Goal: Task Accomplishment & Management: Use online tool/utility

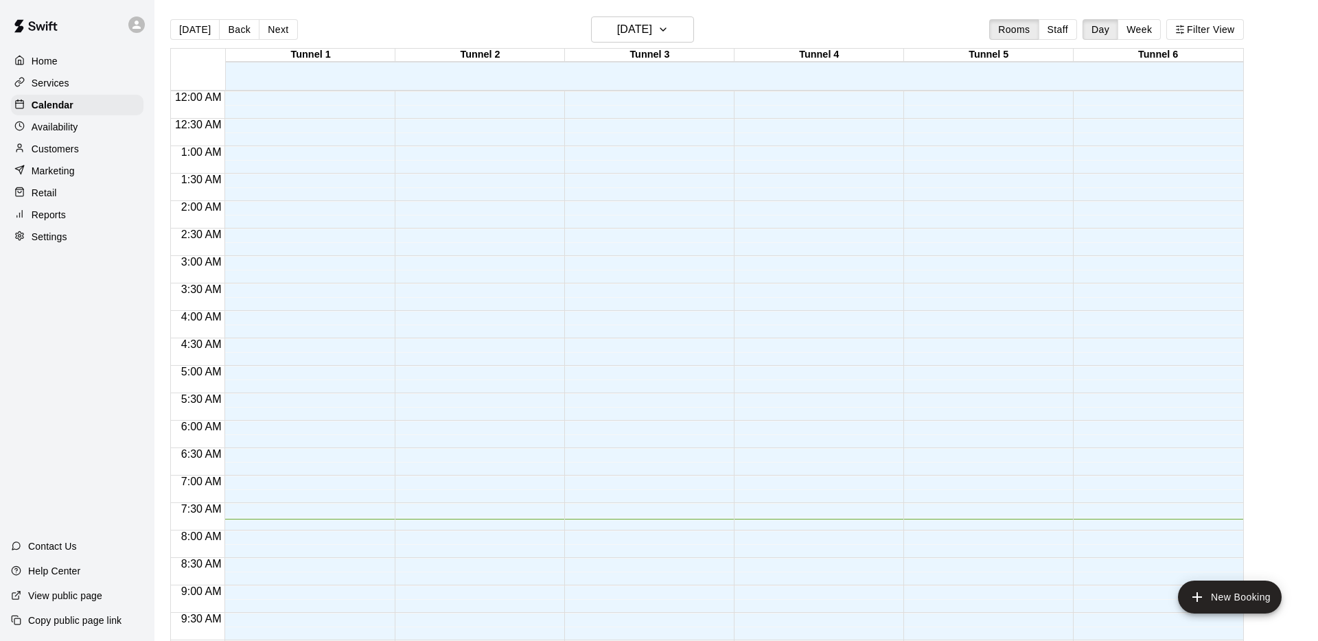
scroll to position [201, 0]
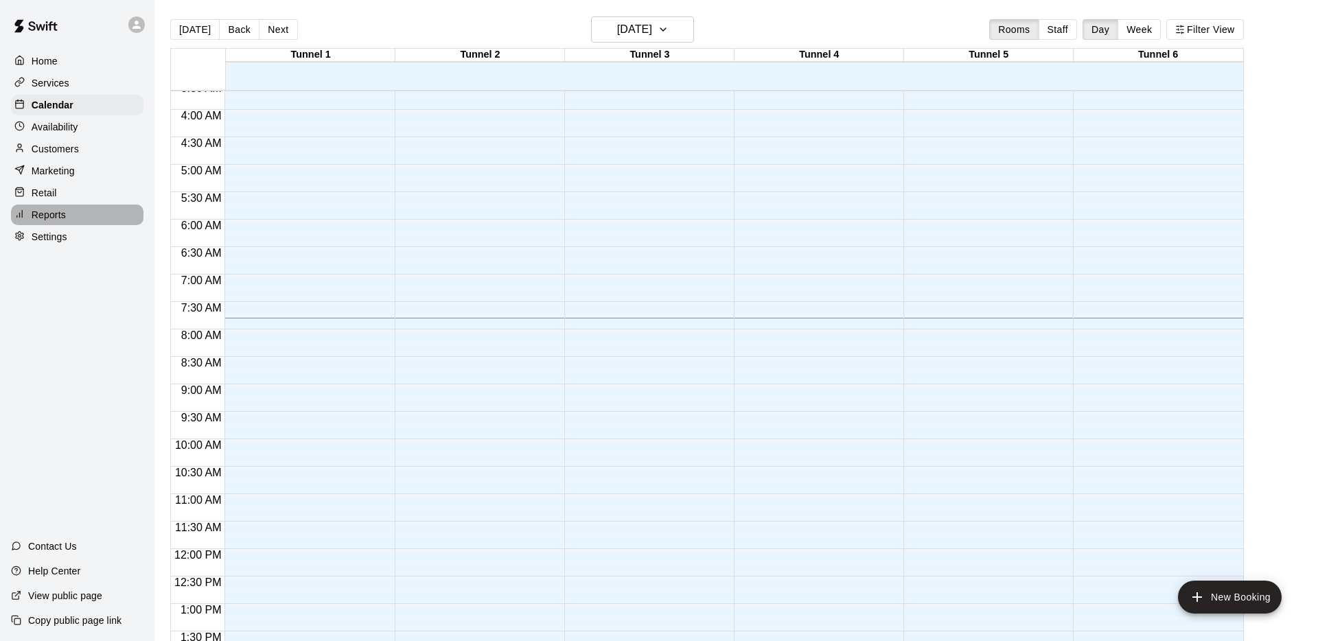
click at [56, 216] on p "Reports" at bounding box center [49, 215] width 34 height 14
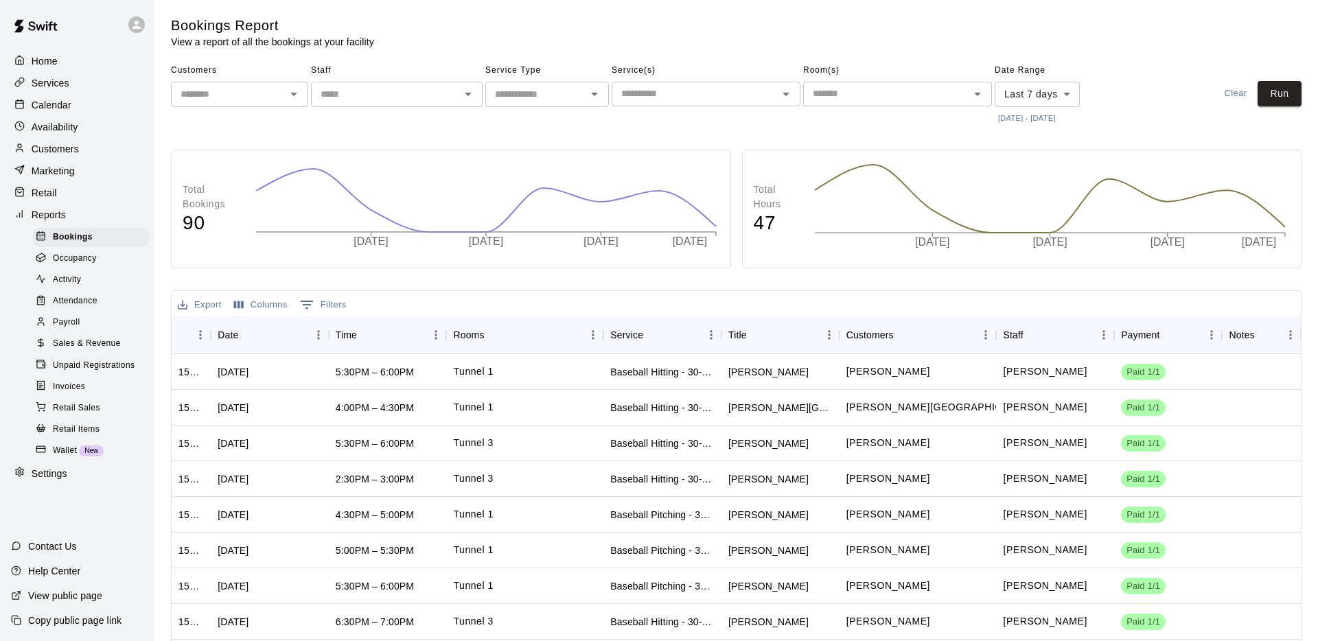
click at [593, 98] on icon "Open" at bounding box center [594, 94] width 16 height 16
click at [540, 126] on li "Rentals" at bounding box center [547, 124] width 124 height 23
type input "*******"
click at [1072, 99] on body "Home Services Calendar Availability Customers Marketing Retail Reports Bookings…" at bounding box center [659, 388] width 1318 height 777
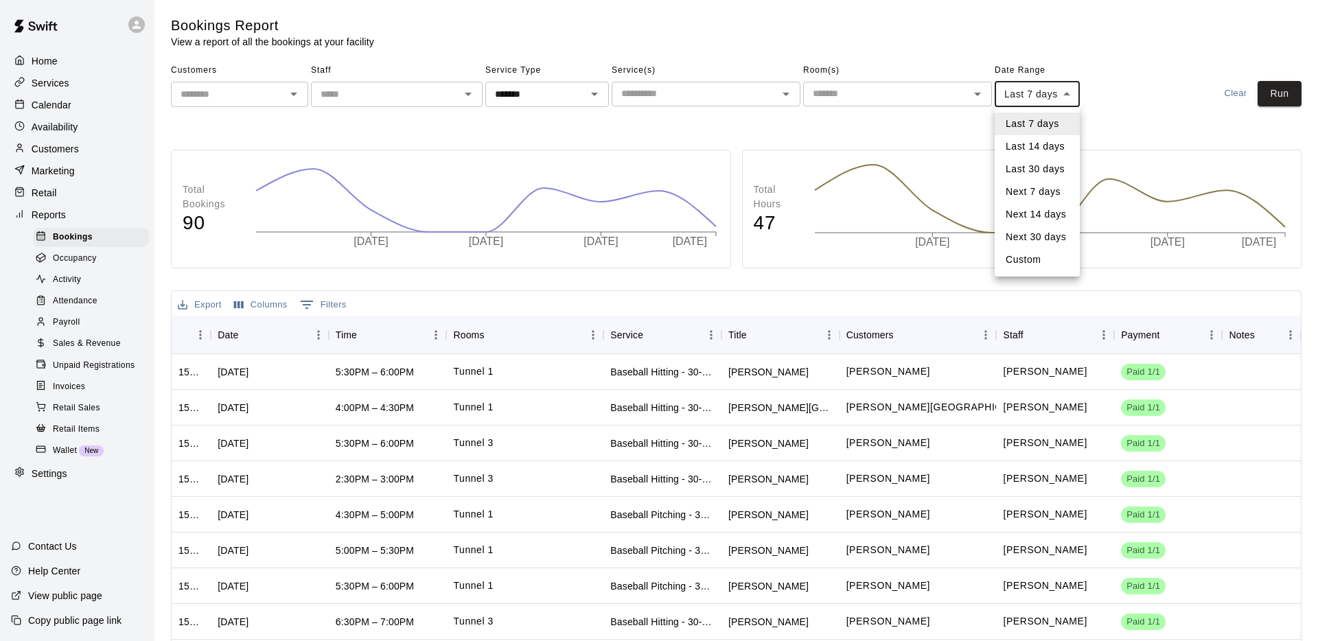
click at [1042, 254] on li "Custom" at bounding box center [1037, 260] width 85 height 23
type input "******"
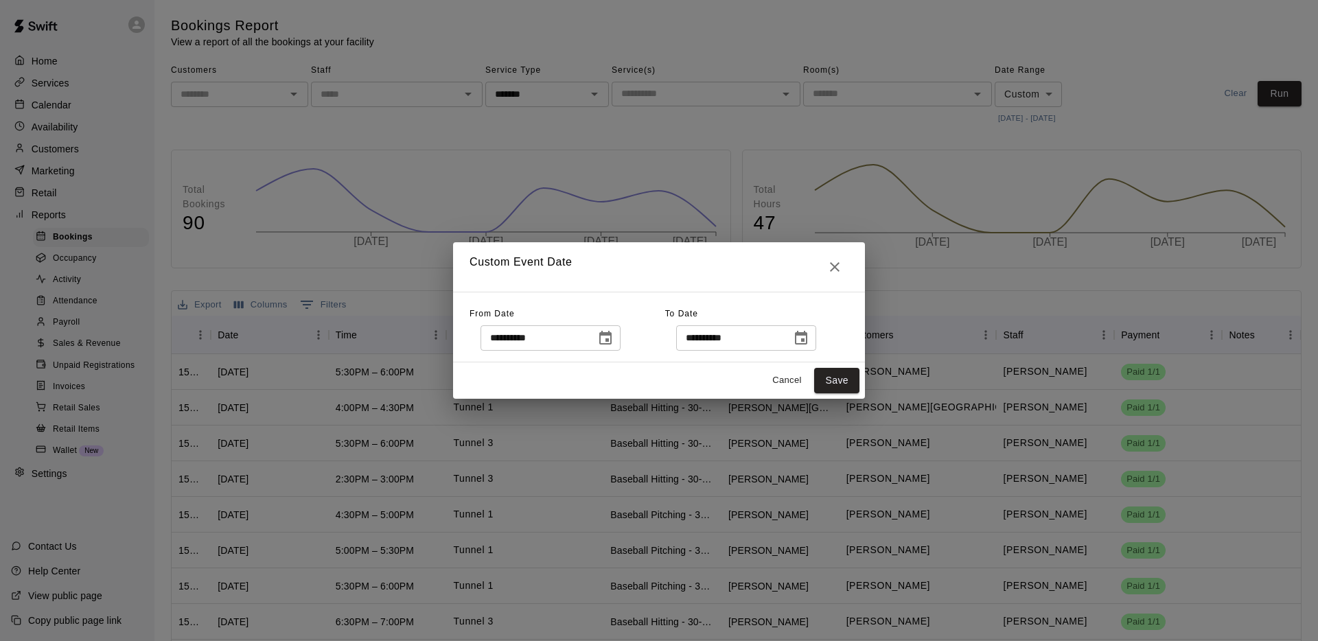
click at [609, 340] on icon "Choose date, selected date is Oct 8, 2025" at bounding box center [605, 338] width 16 height 16
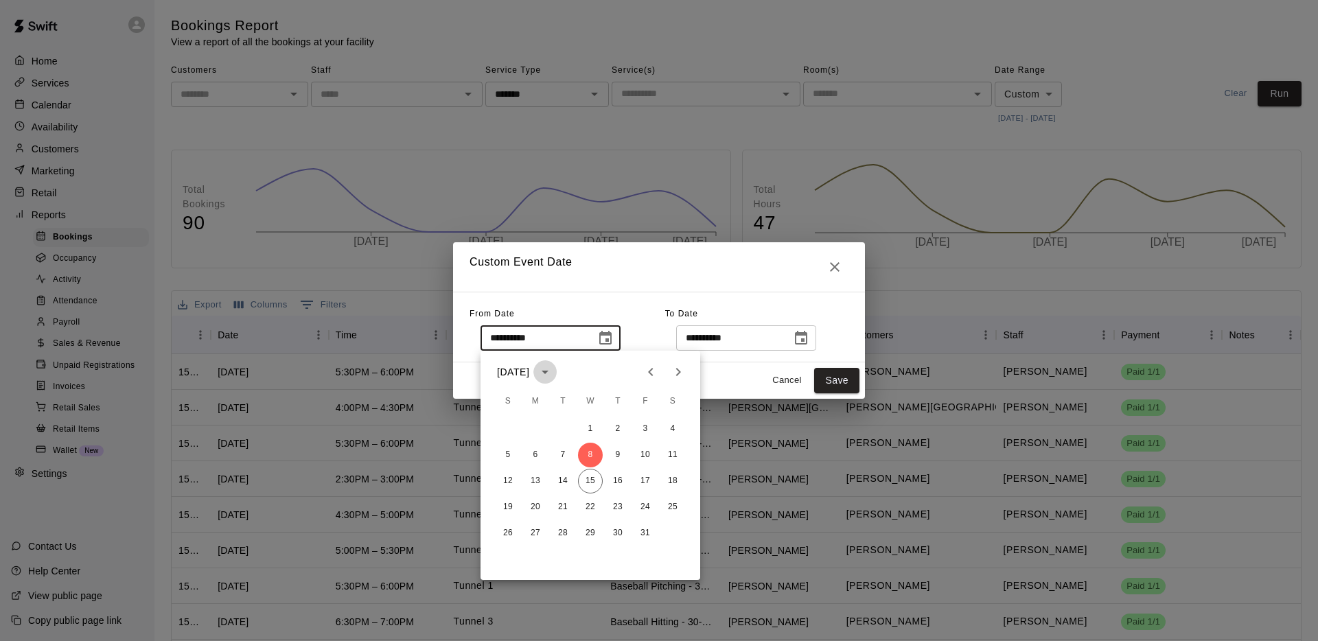
click at [553, 371] on icon "calendar view is open, switch to year view" at bounding box center [545, 372] width 16 height 16
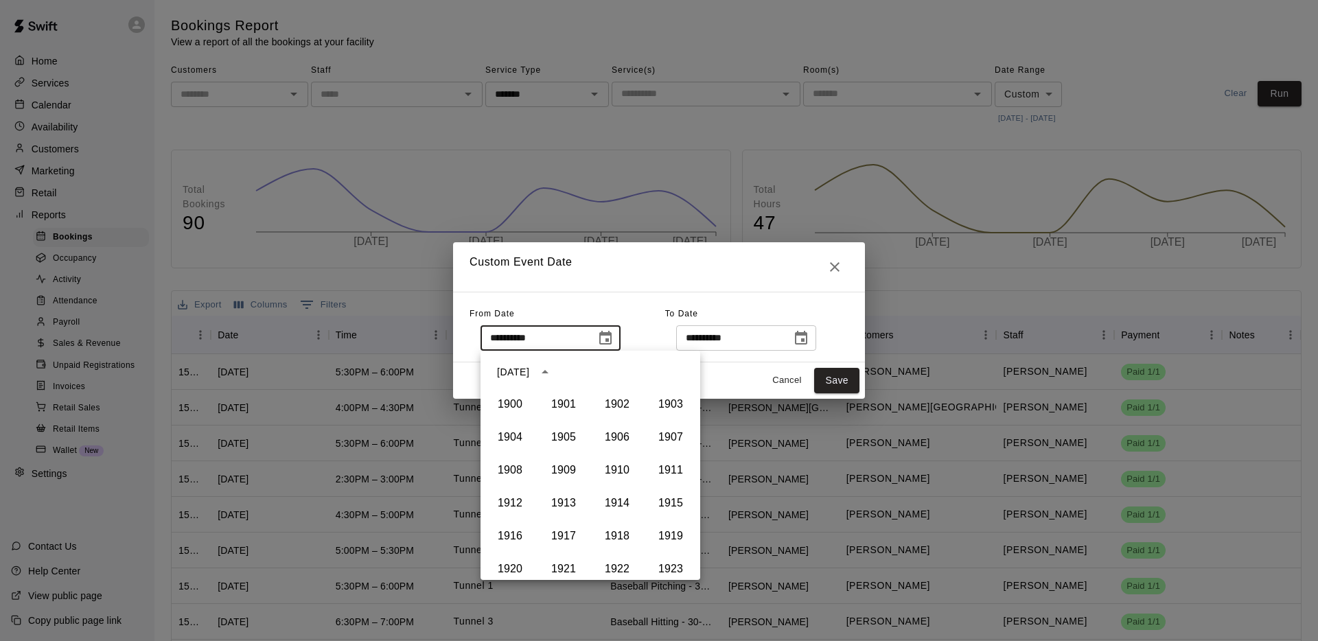
scroll to position [942, 0]
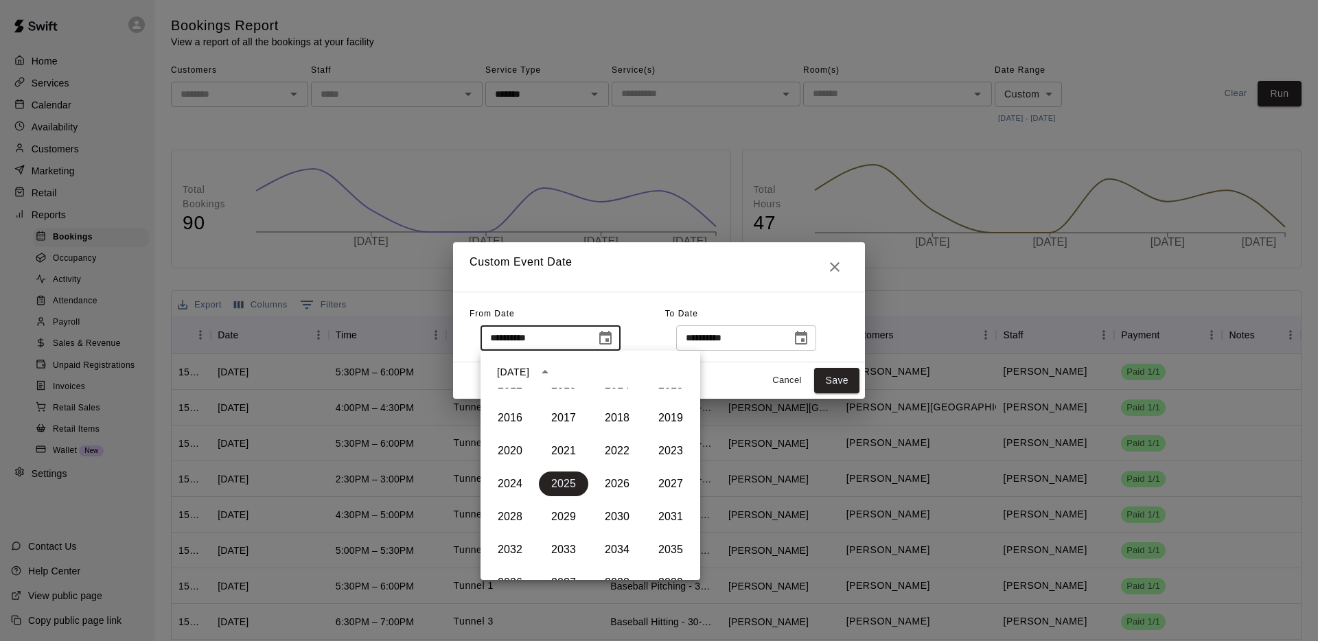
click at [529, 367] on div "[DATE]" at bounding box center [513, 372] width 32 height 14
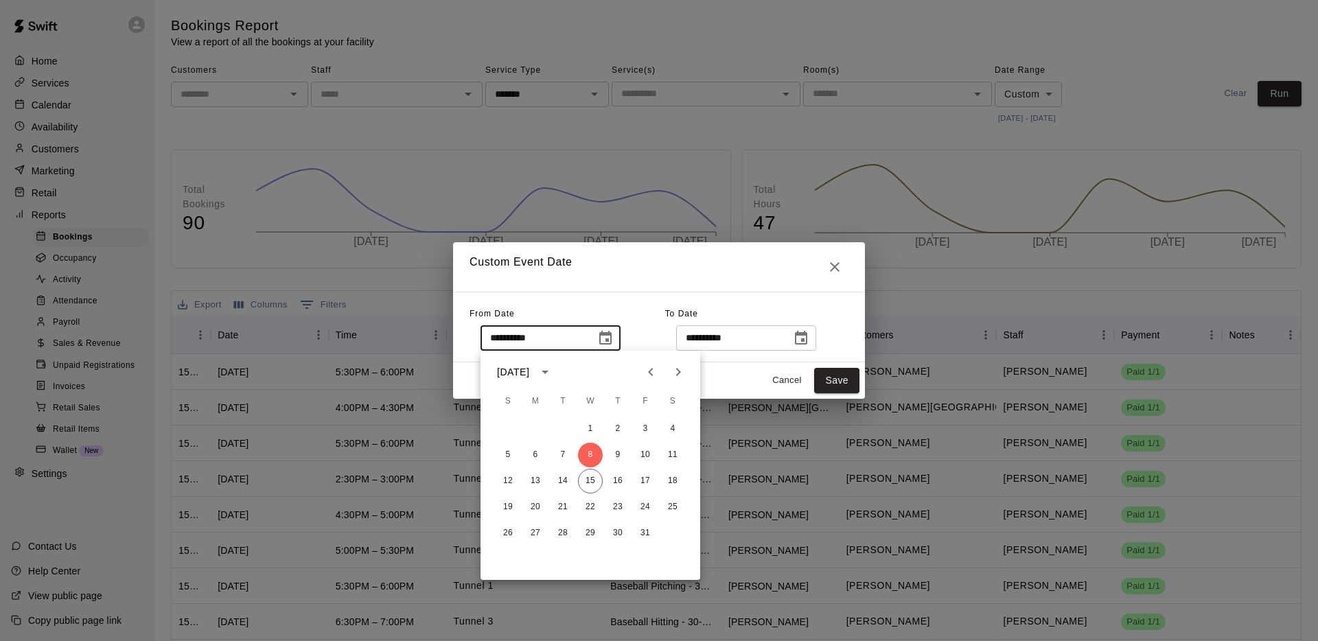
click at [557, 374] on button "calendar view is open, switch to year view" at bounding box center [545, 371] width 23 height 23
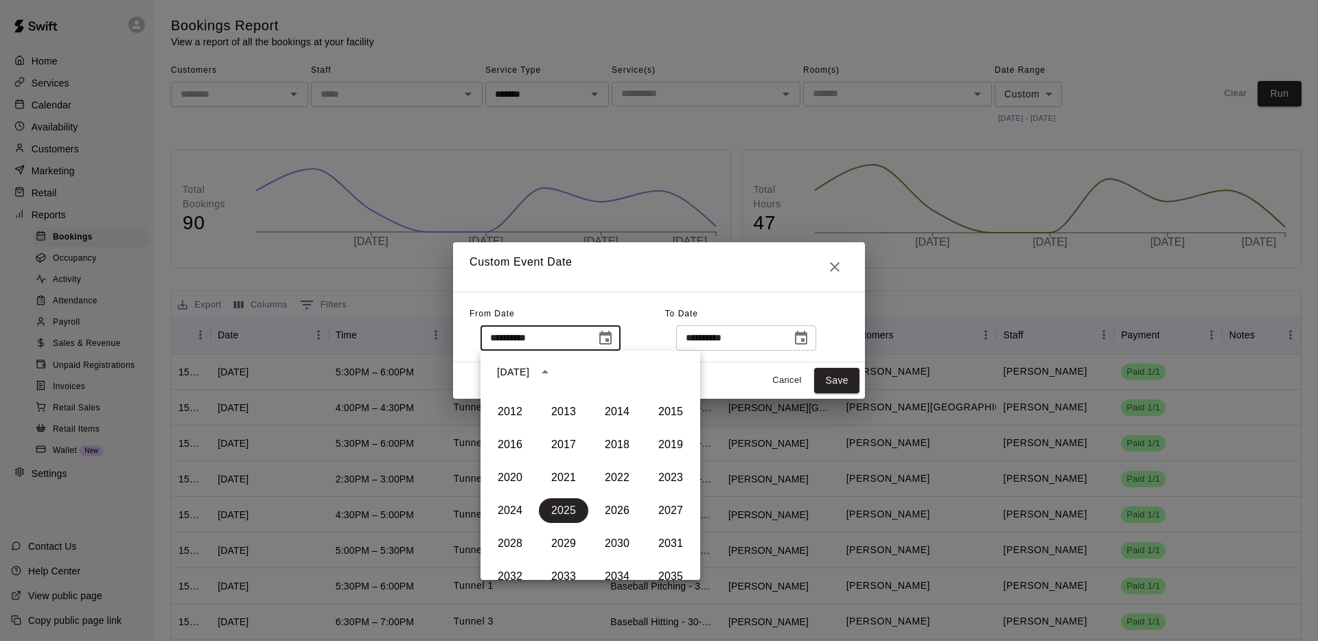
scroll to position [907, 0]
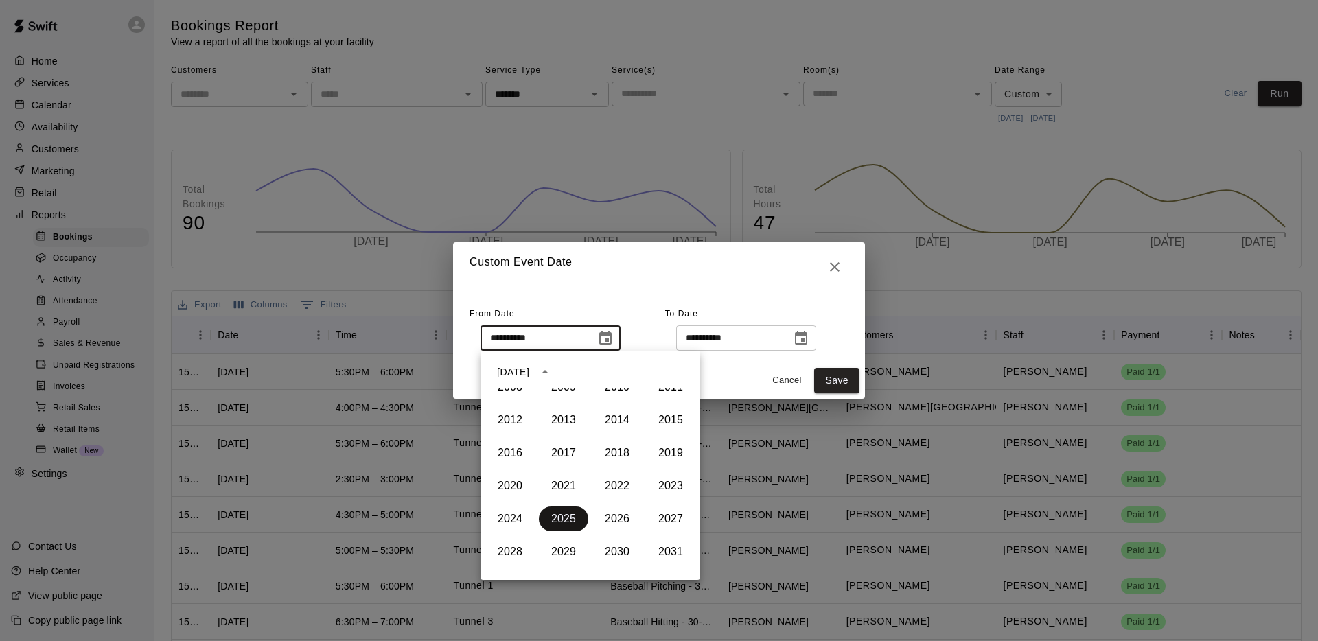
click at [569, 518] on button "2025" at bounding box center [563, 519] width 49 height 25
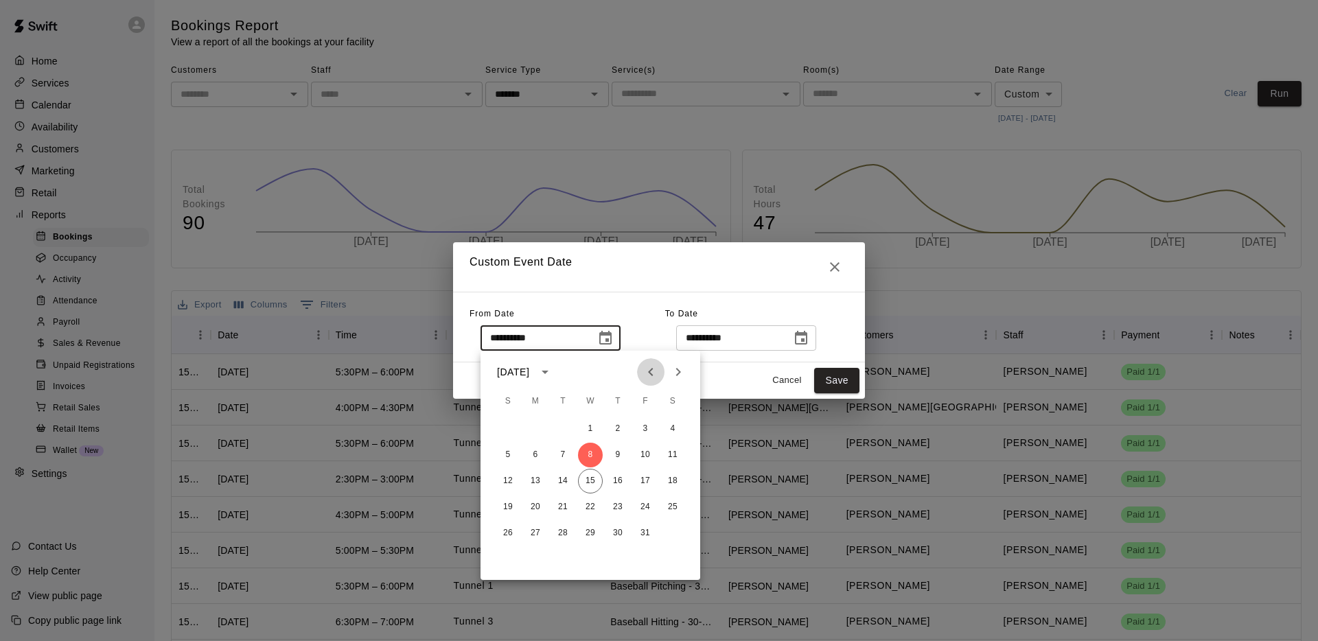
click at [652, 369] on icon "Previous month" at bounding box center [650, 372] width 5 height 8
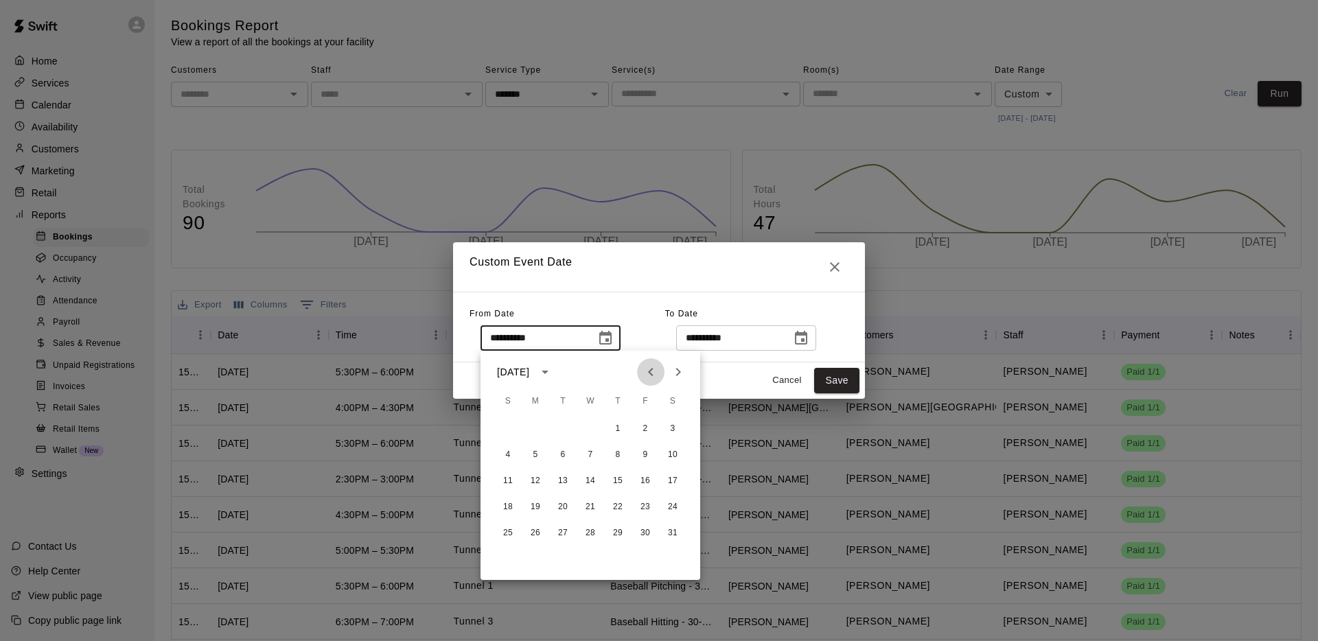
click at [652, 369] on icon "Previous month" at bounding box center [650, 372] width 5 height 8
click at [652, 371] on icon "Previous month" at bounding box center [651, 372] width 16 height 16
click at [596, 427] on button "1" at bounding box center [590, 429] width 25 height 25
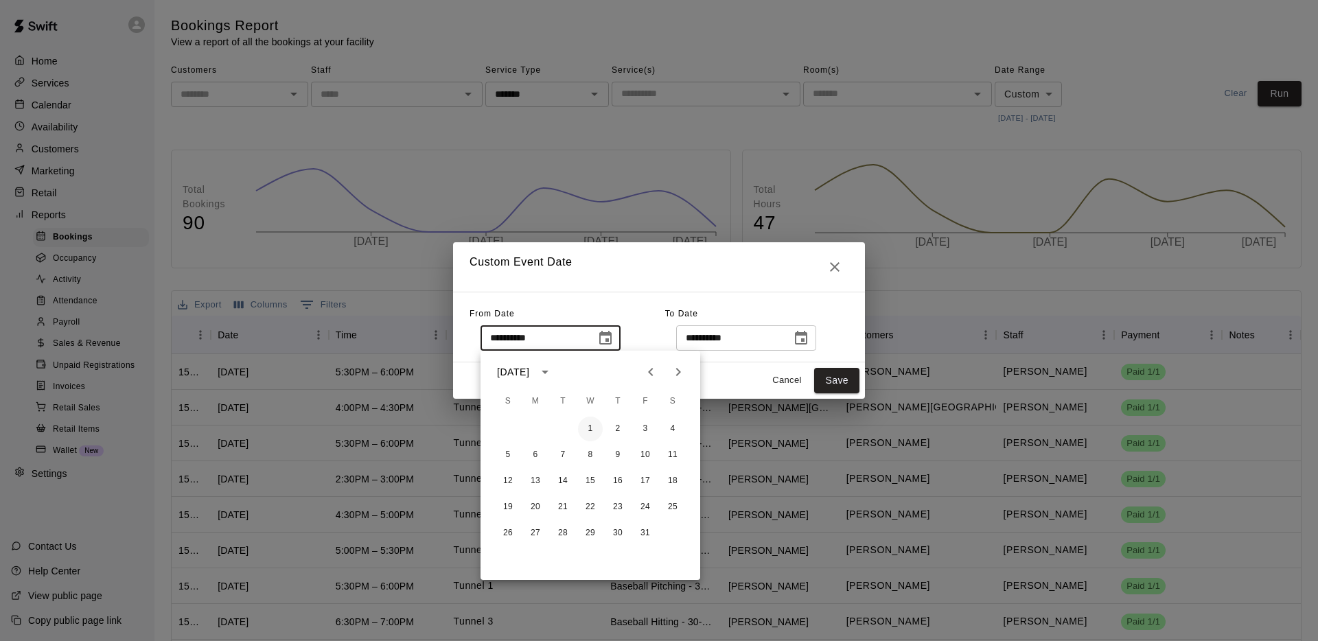
type input "**********"
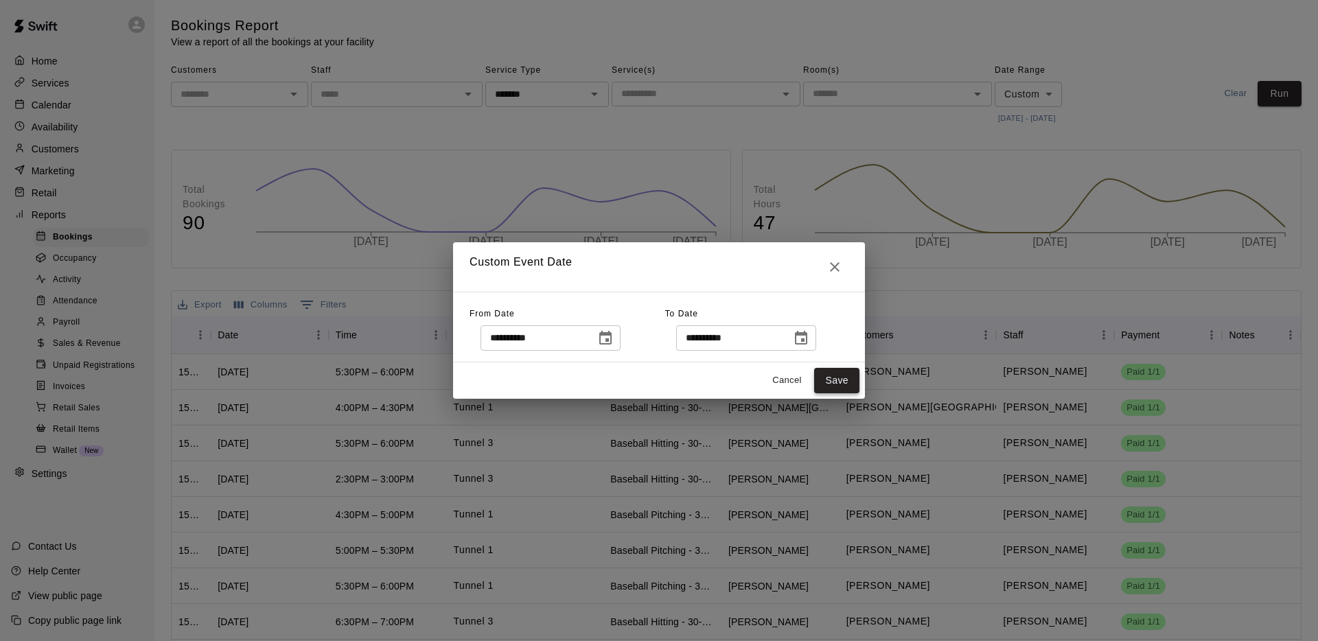
drag, startPoint x: 833, startPoint y: 378, endPoint x: 827, endPoint y: 382, distance: 7.3
click at [833, 378] on button "Save" at bounding box center [836, 380] width 45 height 25
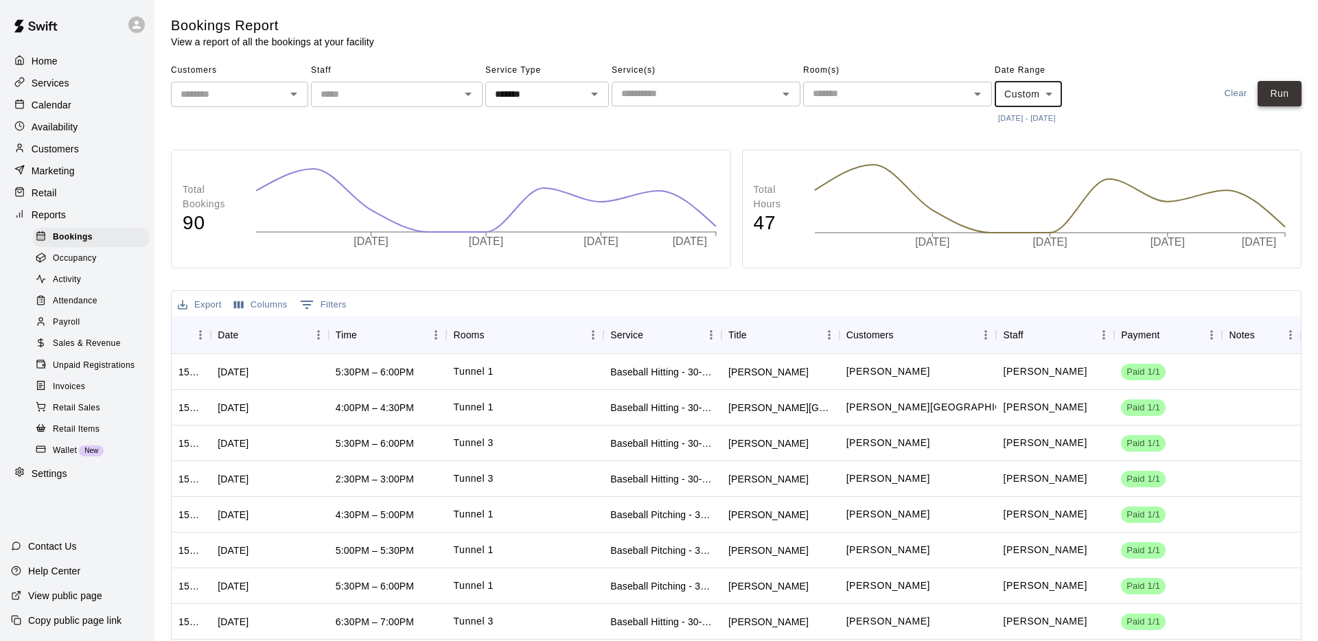
click at [1279, 94] on button "Run" at bounding box center [1280, 93] width 44 height 25
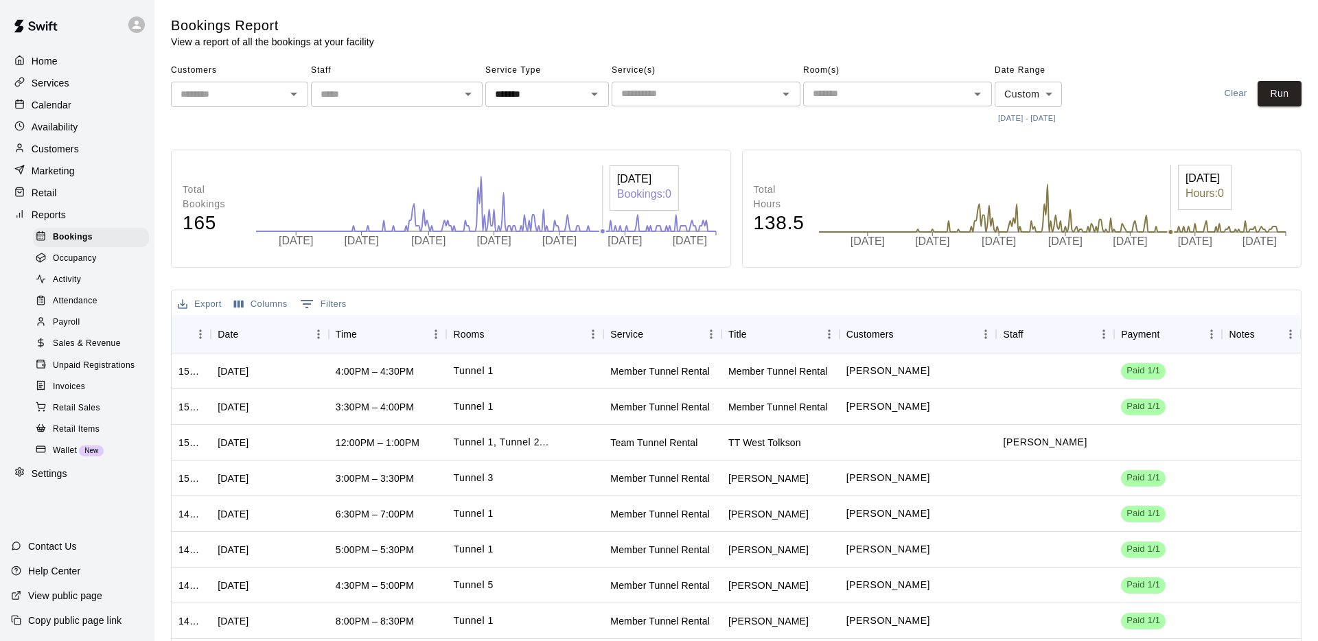
scroll to position [5, 0]
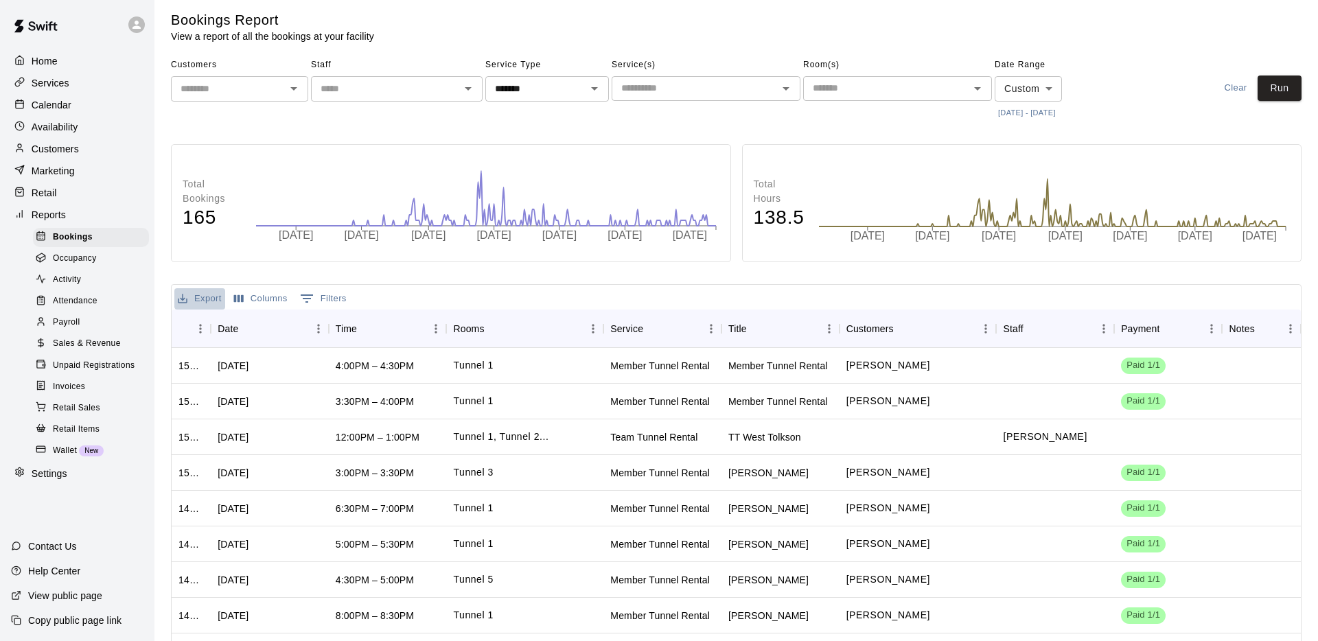
click at [215, 294] on button "Export" at bounding box center [199, 298] width 51 height 21
drag, startPoint x: 228, startPoint y: 320, endPoint x: 248, endPoint y: 316, distance: 20.3
click at [228, 320] on li "Download as CSV" at bounding box center [227, 326] width 106 height 23
click at [597, 88] on icon "Open" at bounding box center [594, 88] width 16 height 16
click at [528, 144] on li "Lessons" at bounding box center [547, 141] width 124 height 23
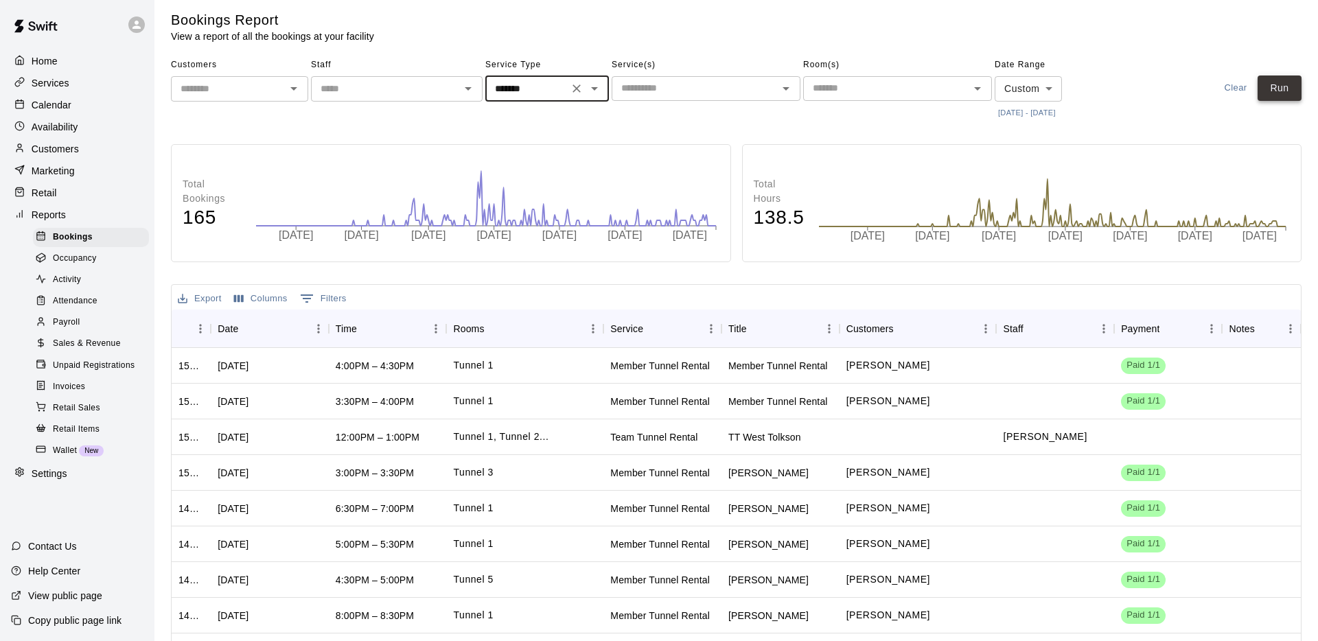
click at [1273, 84] on button "Run" at bounding box center [1280, 88] width 44 height 25
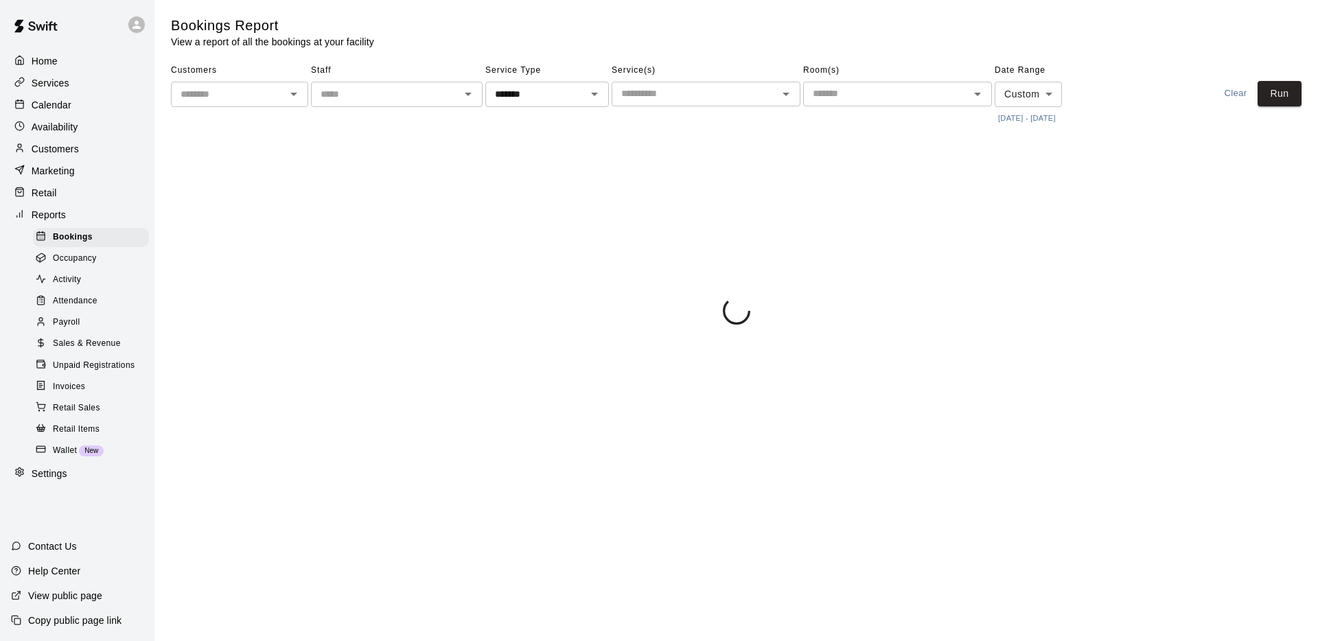
scroll to position [0, 0]
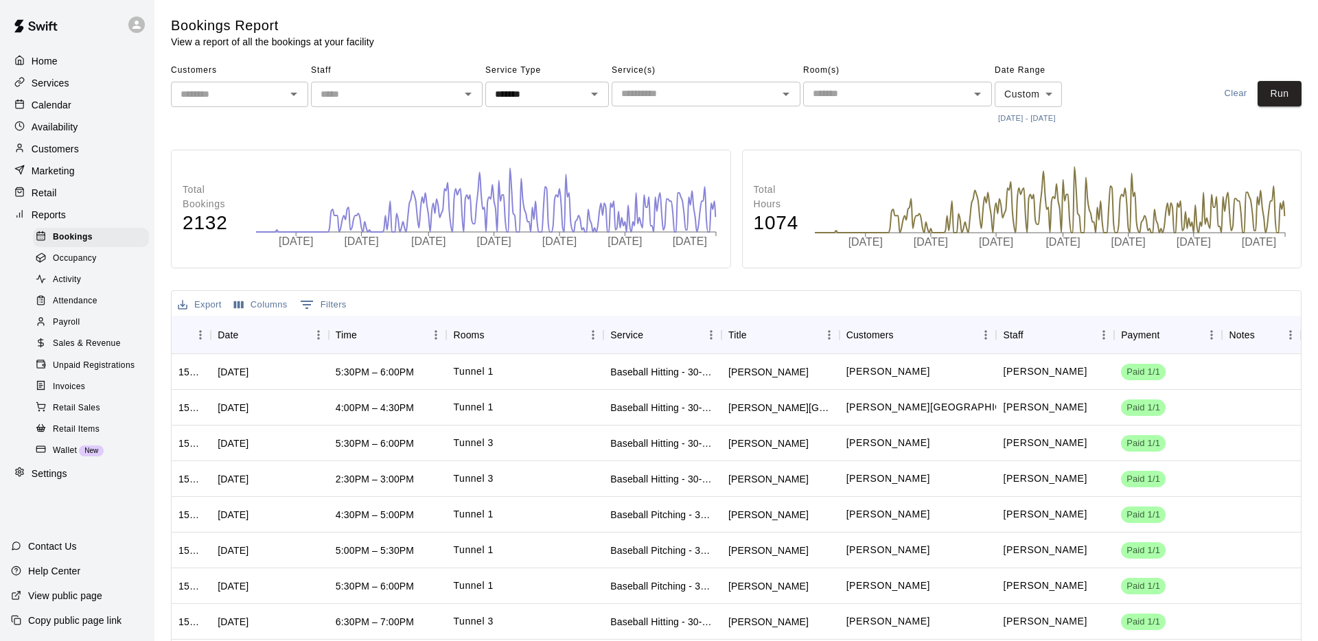
click at [184, 306] on icon "Export" at bounding box center [182, 305] width 12 height 12
drag, startPoint x: 247, startPoint y: 337, endPoint x: 319, endPoint y: 314, distance: 75.8
click at [247, 337] on li "Download as CSV" at bounding box center [227, 332] width 106 height 23
click at [597, 98] on icon "Open" at bounding box center [594, 94] width 16 height 16
click at [552, 167] on li "Camps" at bounding box center [547, 169] width 124 height 23
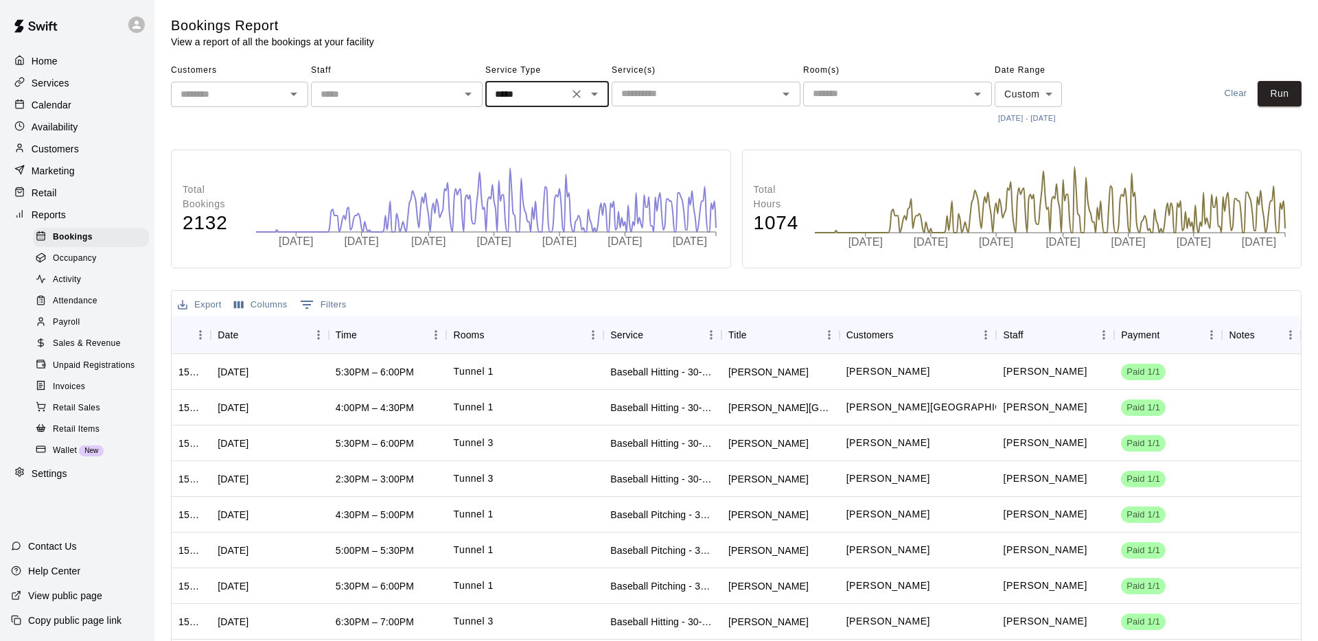
drag, startPoint x: 1279, startPoint y: 96, endPoint x: 1079, endPoint y: 144, distance: 205.4
click at [1279, 96] on button "Run" at bounding box center [1280, 93] width 44 height 25
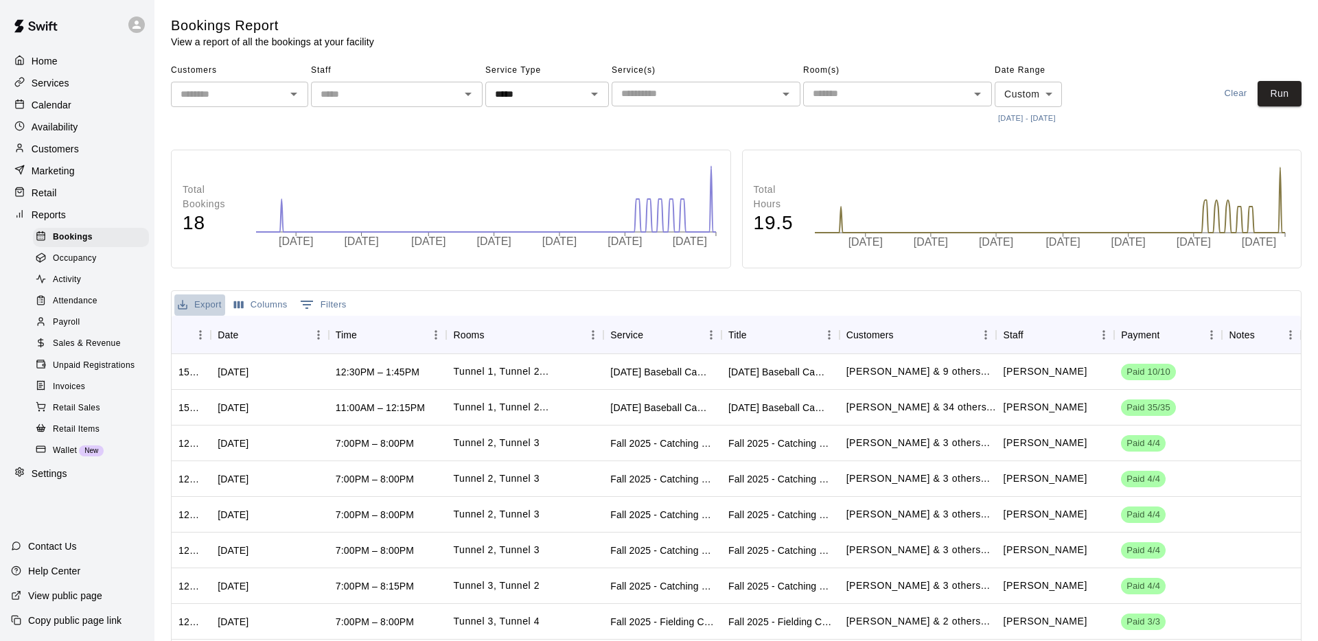
click at [199, 301] on button "Export" at bounding box center [199, 305] width 51 height 21
click at [245, 336] on li "Download as CSV" at bounding box center [227, 332] width 106 height 23
click at [601, 97] on icon "Open" at bounding box center [594, 94] width 16 height 16
click at [536, 192] on li "Classes" at bounding box center [547, 192] width 124 height 23
type input "*******"
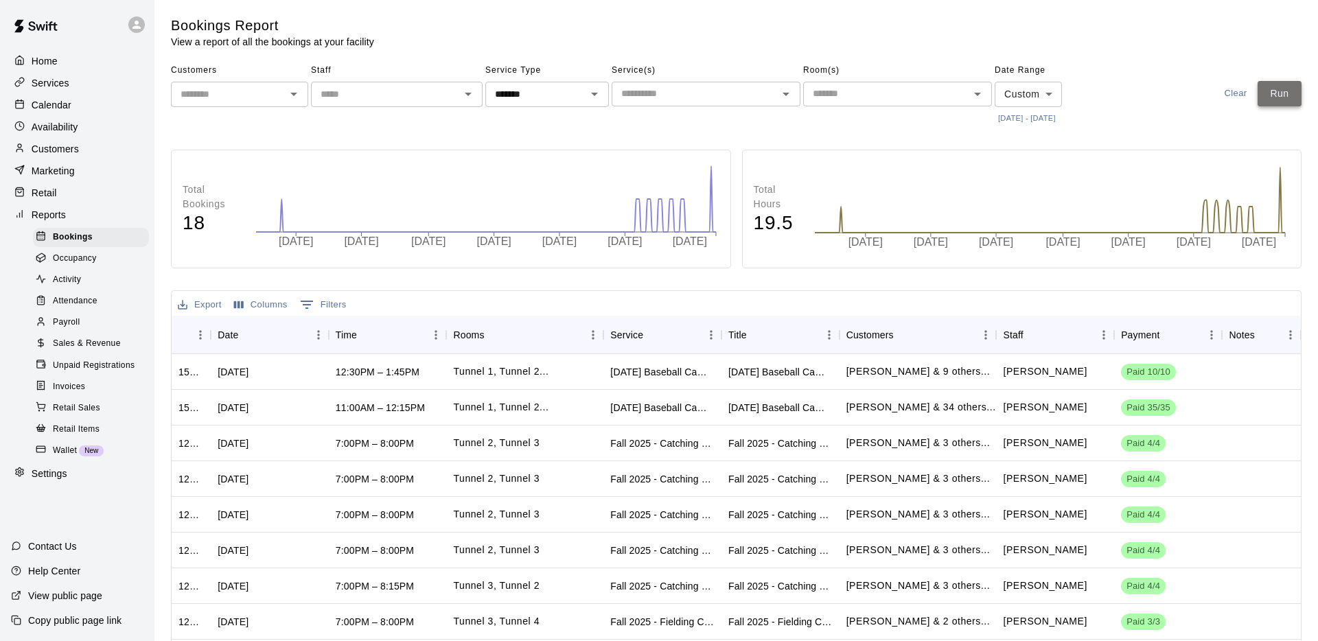
click at [1281, 91] on button "Run" at bounding box center [1280, 93] width 44 height 25
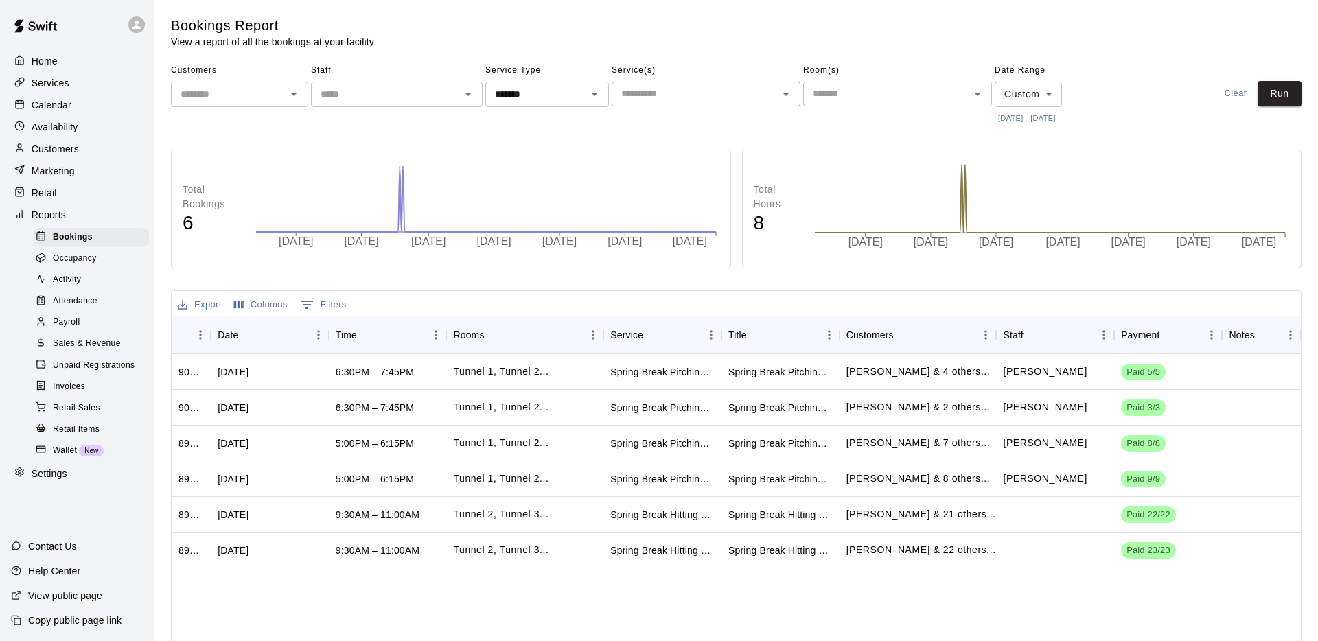
click at [196, 310] on button "Export" at bounding box center [199, 305] width 51 height 21
click at [242, 331] on li "Download as CSV" at bounding box center [227, 332] width 106 height 23
click at [82, 341] on span "Sales & Revenue" at bounding box center [87, 344] width 68 height 14
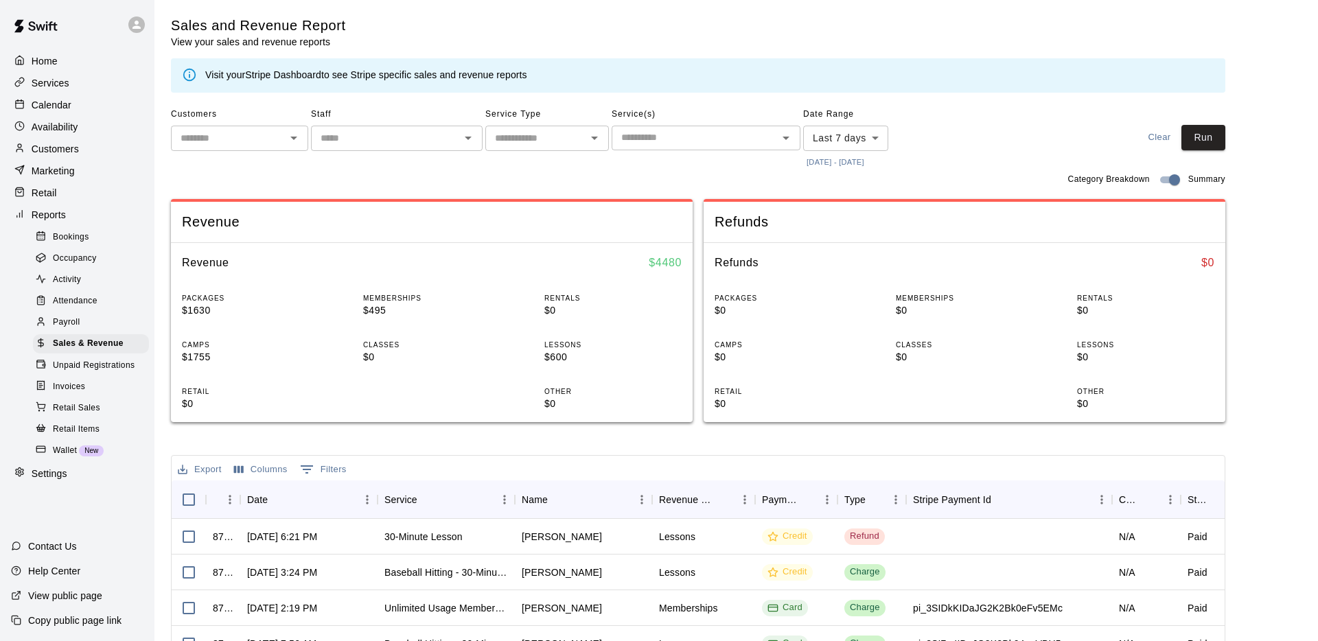
click at [597, 135] on icon "Open" at bounding box center [594, 138] width 16 height 16
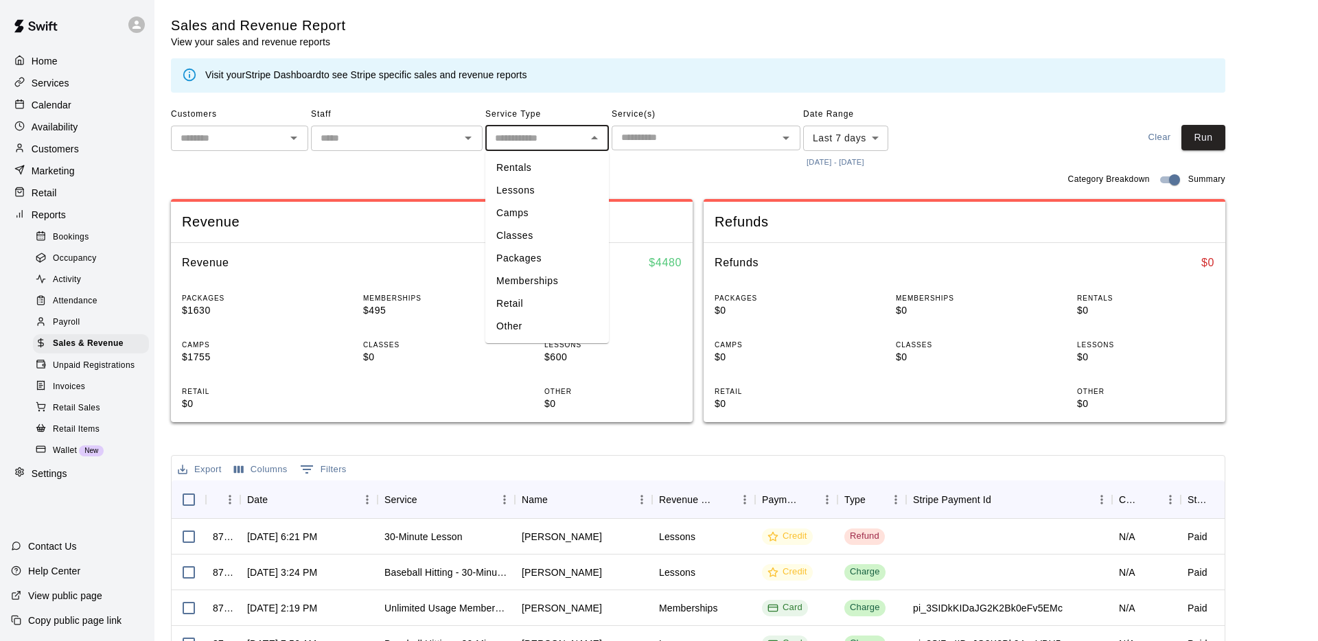
click at [560, 164] on li "Rentals" at bounding box center [547, 168] width 124 height 23
type input "*******"
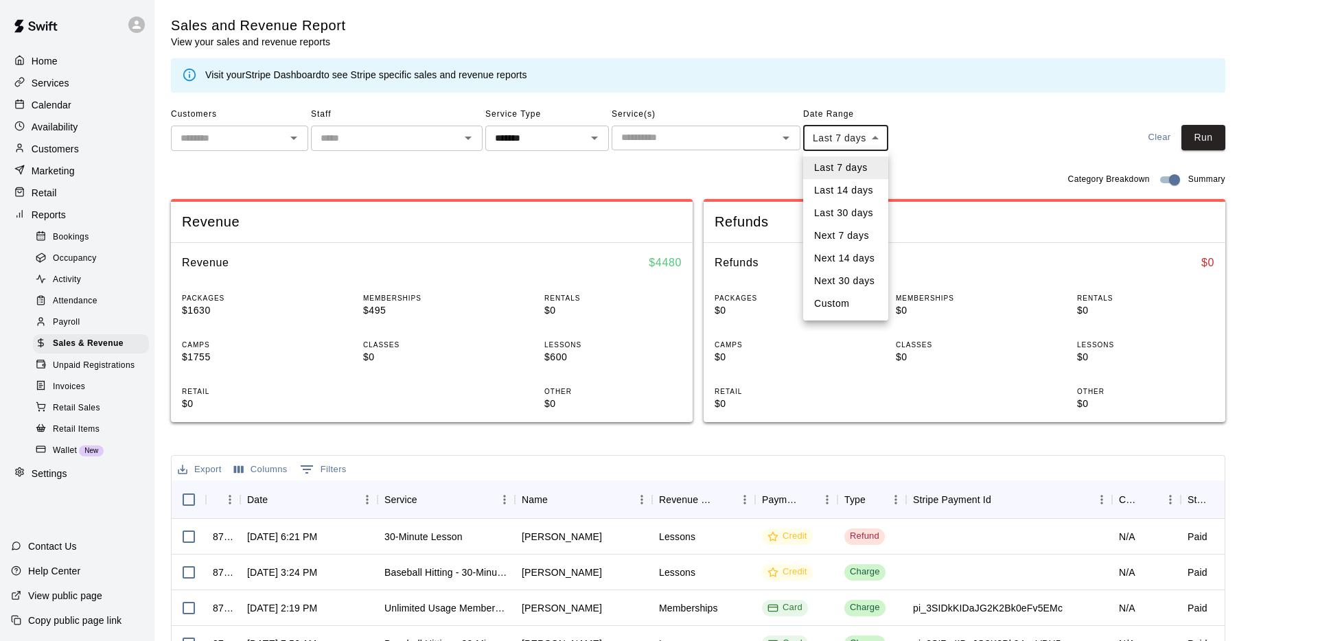
click at [875, 134] on body "Home Services Calendar Availability Customers Marketing Retail Reports Bookings…" at bounding box center [659, 470] width 1318 height 941
drag, startPoint x: 922, startPoint y: 135, endPoint x: 876, endPoint y: 159, distance: 51.3
click at [919, 137] on div at bounding box center [659, 320] width 1318 height 641
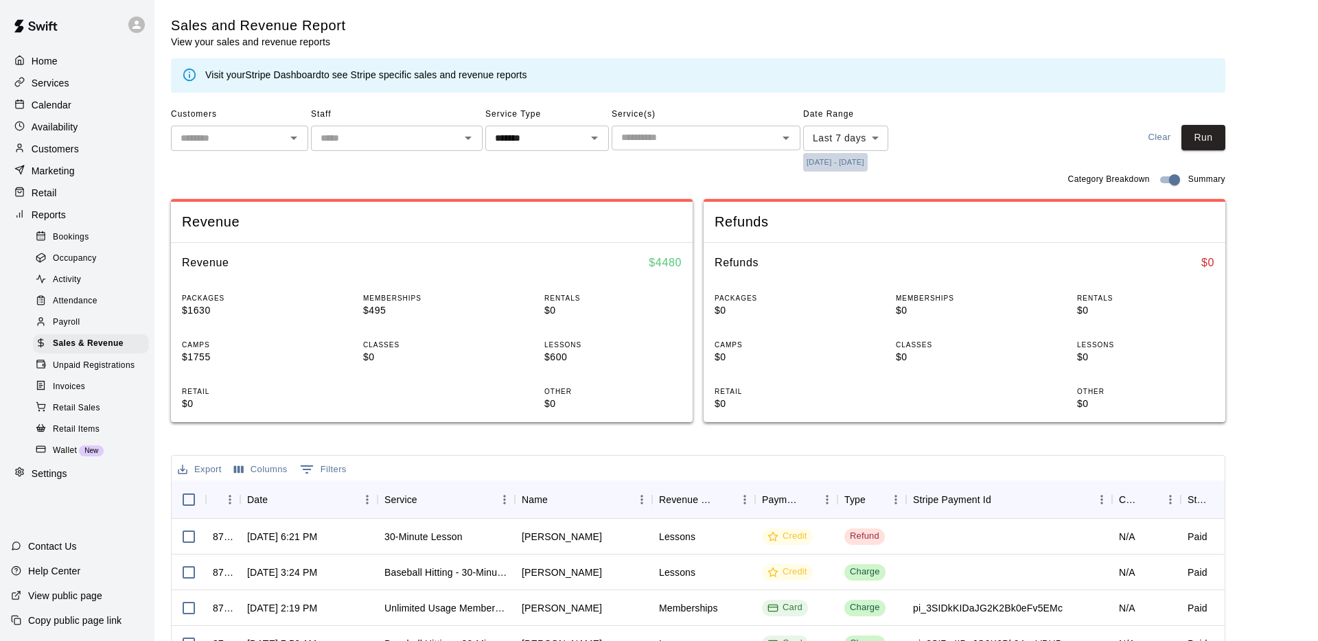
click at [864, 166] on button "[DATE] - [DATE]" at bounding box center [835, 162] width 65 height 19
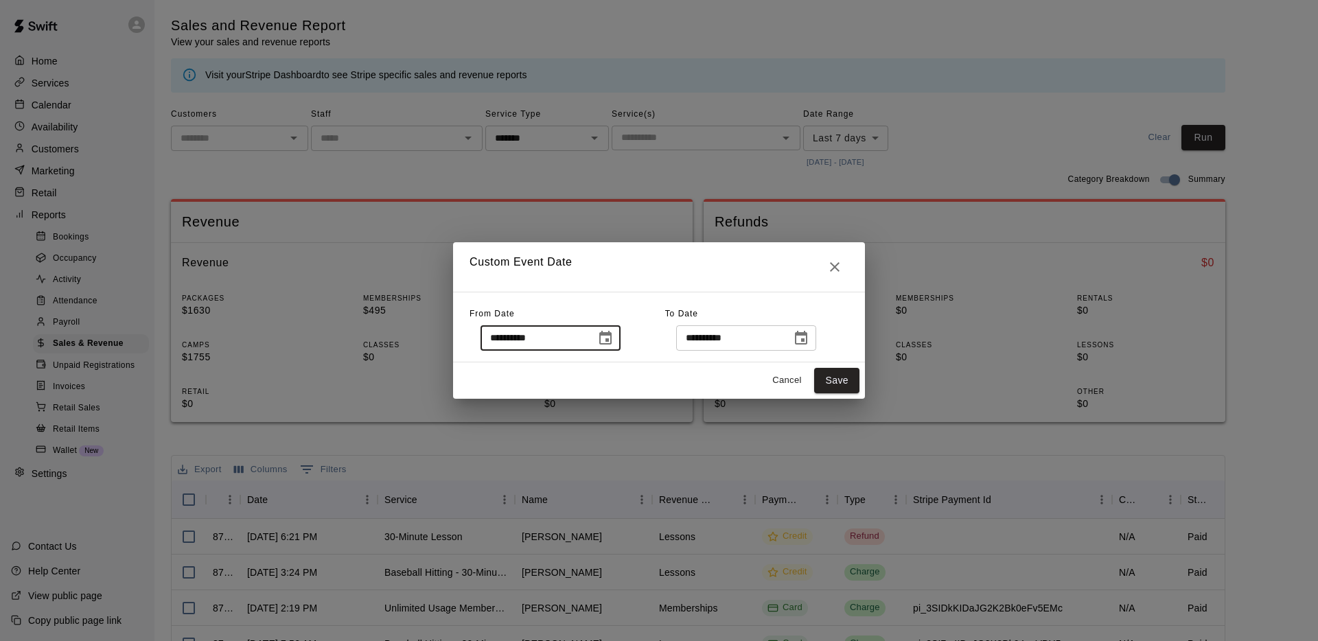
drag, startPoint x: 501, startPoint y: 339, endPoint x: 496, endPoint y: 329, distance: 11.7
click at [489, 339] on input "**********" at bounding box center [534, 337] width 106 height 25
type input "**********"
click at [841, 379] on button "Save" at bounding box center [836, 380] width 45 height 25
type input "******"
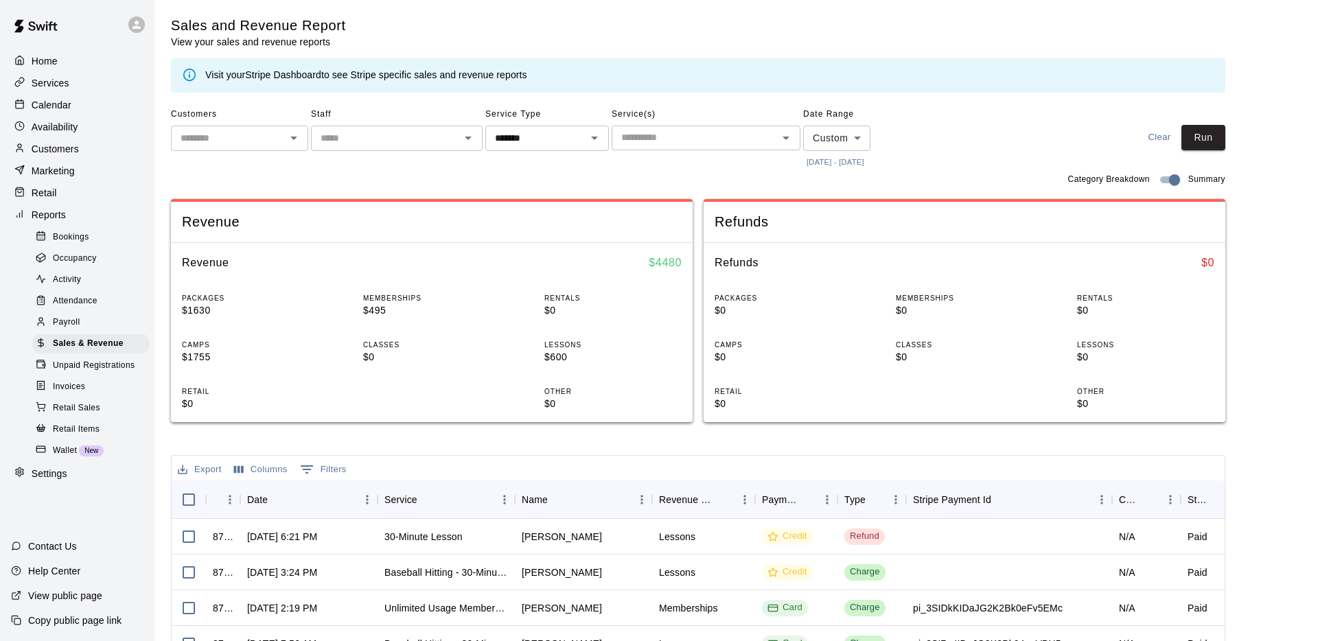
drag, startPoint x: 1202, startPoint y: 143, endPoint x: 1160, endPoint y: 150, distance: 42.4
click at [1202, 143] on button "Run" at bounding box center [1204, 137] width 44 height 25
click at [595, 139] on icon "Open" at bounding box center [594, 138] width 16 height 16
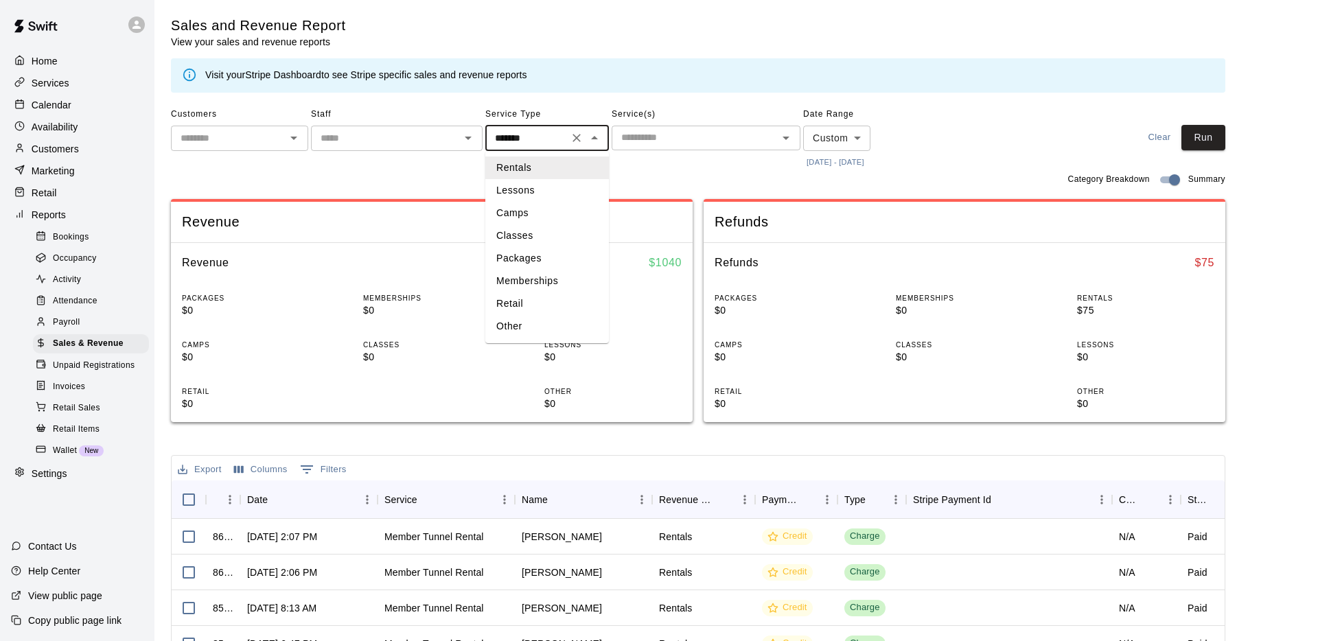
drag, startPoint x: 525, startPoint y: 187, endPoint x: 548, endPoint y: 182, distance: 23.2
click at [525, 187] on li "Lessons" at bounding box center [547, 190] width 124 height 23
type input "*******"
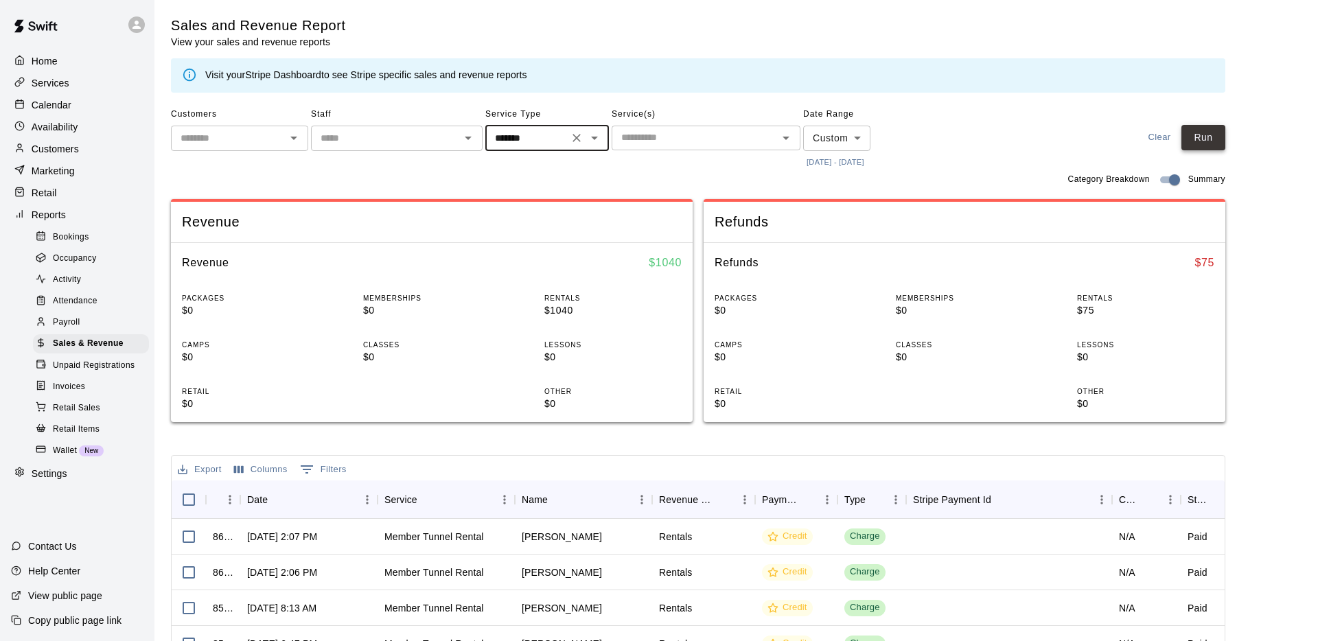
click at [1209, 138] on button "Run" at bounding box center [1204, 137] width 44 height 25
click at [593, 141] on icon "Open" at bounding box center [594, 138] width 16 height 16
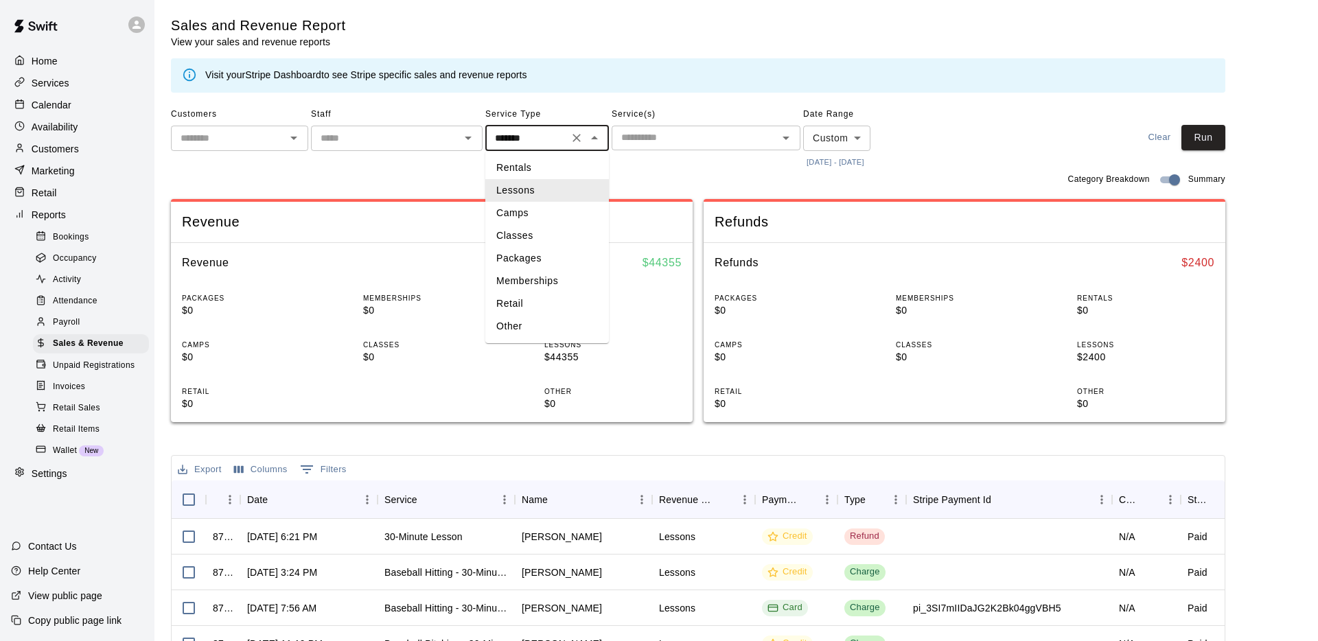
click at [579, 139] on icon "Clear" at bounding box center [577, 138] width 14 height 14
click at [1202, 142] on button "Run" at bounding box center [1204, 137] width 44 height 25
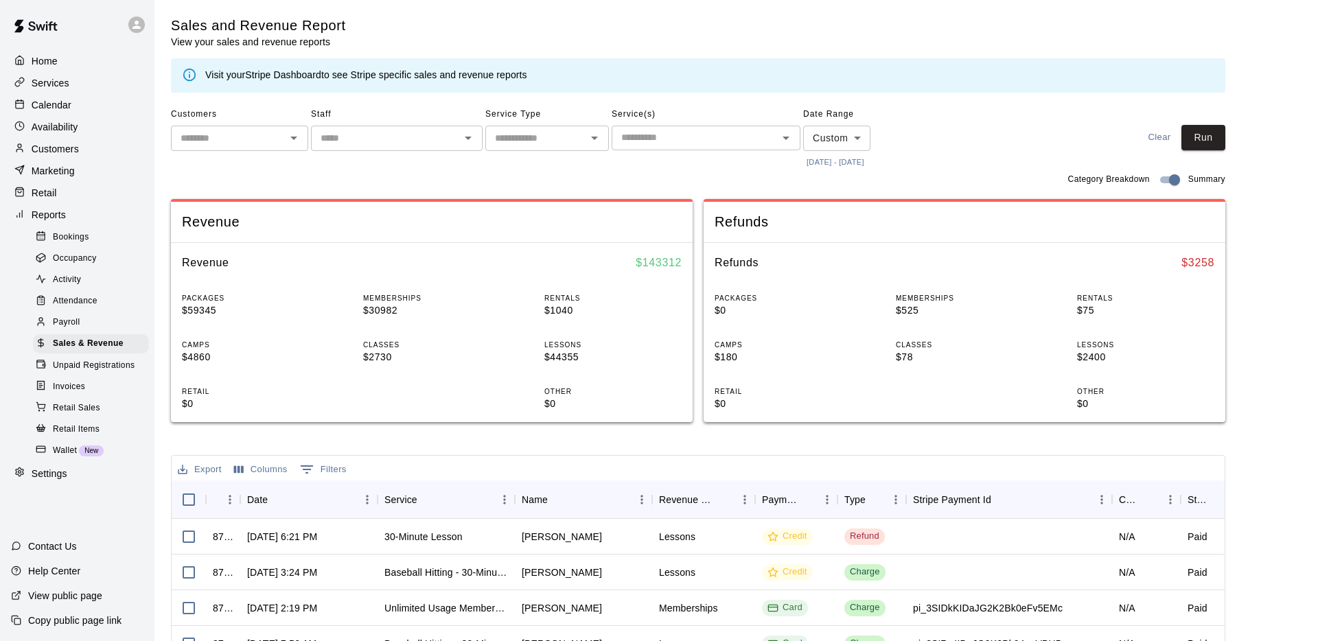
click at [256, 466] on button "Columns" at bounding box center [261, 469] width 60 height 21
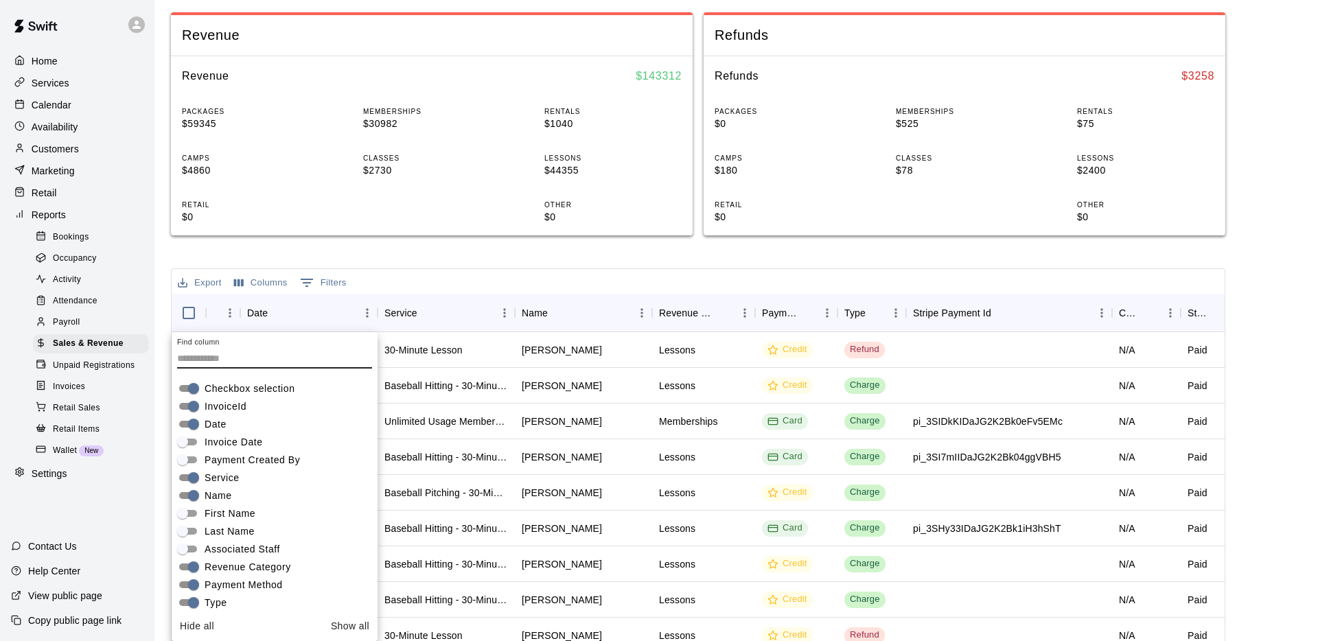
click at [255, 439] on span "Invoice Date" at bounding box center [234, 442] width 58 height 14
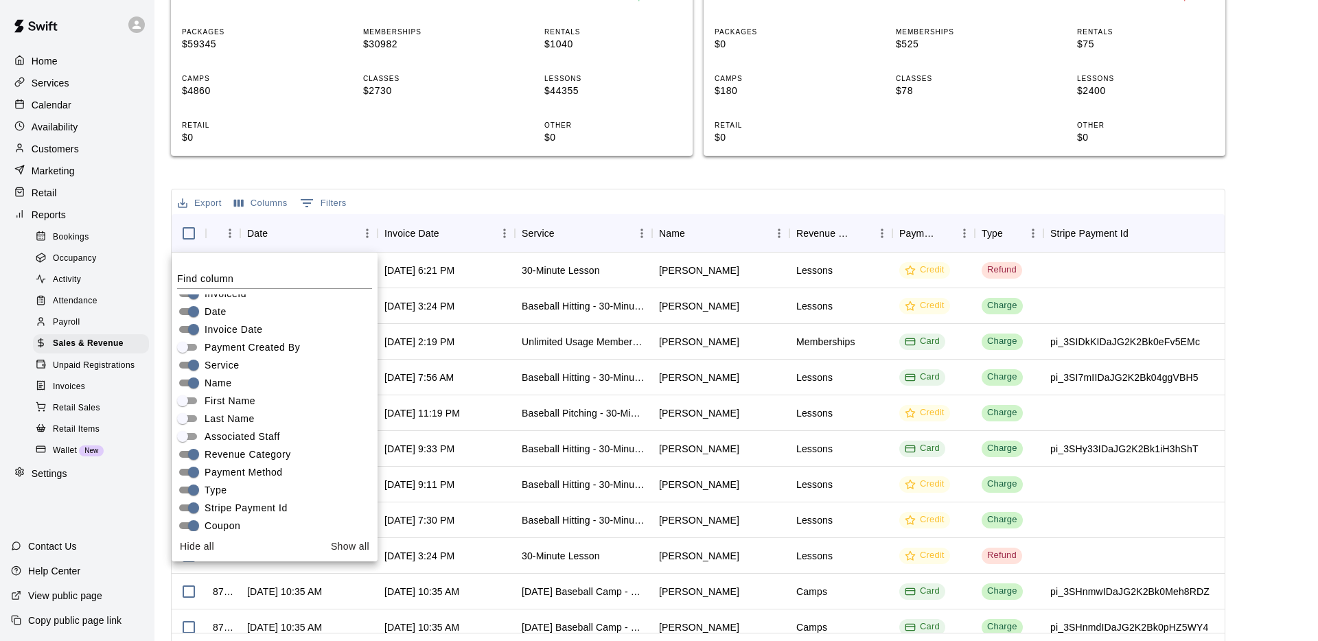
scroll to position [18, 0]
drag, startPoint x: 231, startPoint y: 446, endPoint x: 306, endPoint y: 434, distance: 75.9
click at [231, 447] on span "Associated Staff" at bounding box center [243, 452] width 76 height 14
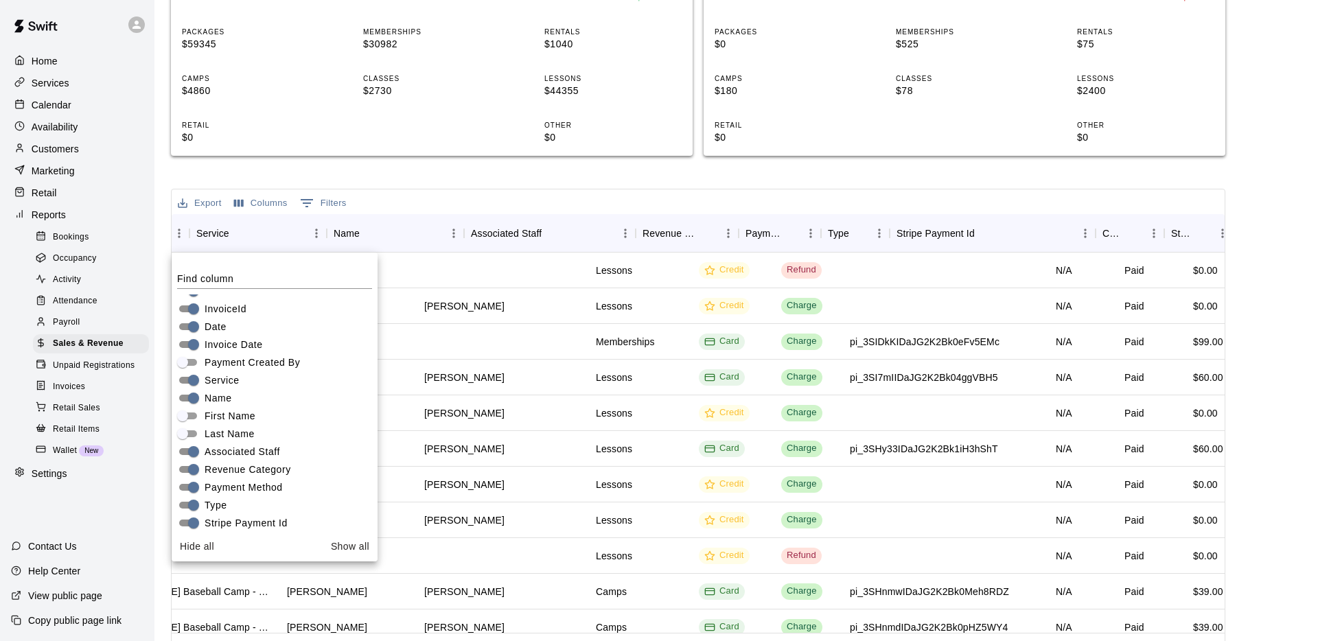
scroll to position [0, 0]
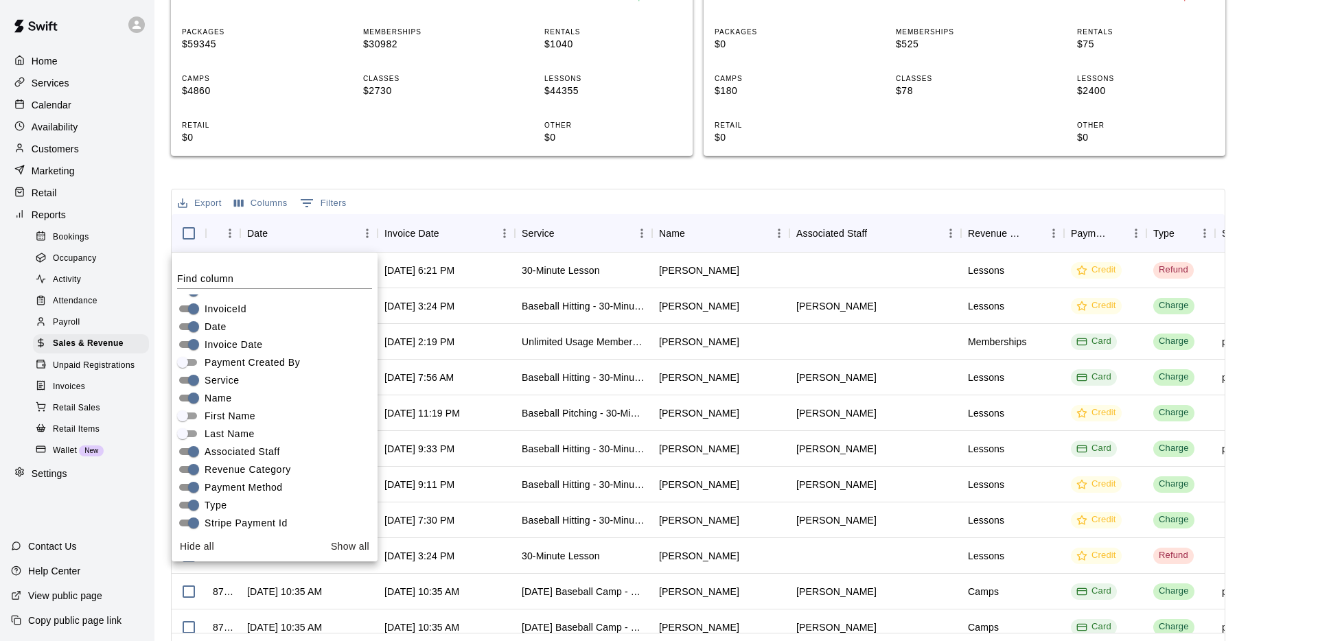
drag, startPoint x: 236, startPoint y: 450, endPoint x: 299, endPoint y: 400, distance: 81.1
click at [236, 450] on span "Associated Staff" at bounding box center [243, 452] width 76 height 14
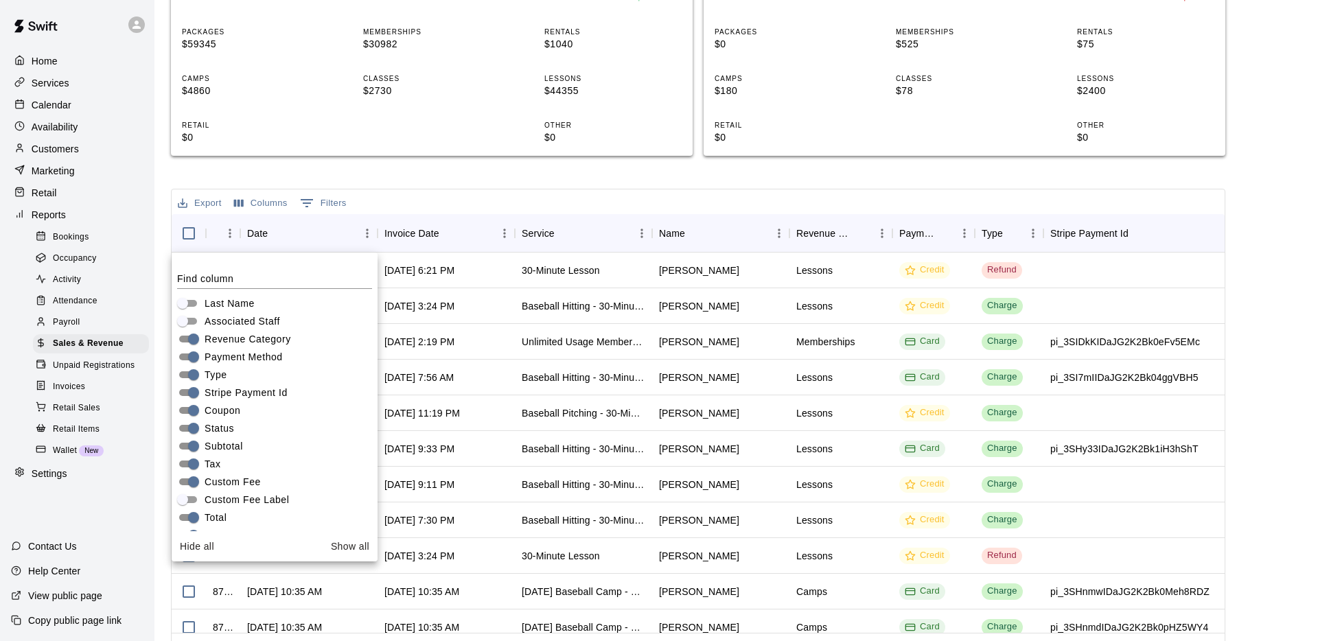
scroll to position [185, 0]
click at [661, 176] on div "Sales and Revenue Report View your sales and revenue reports Visit your Stripe …" at bounding box center [698, 209] width 1055 height 919
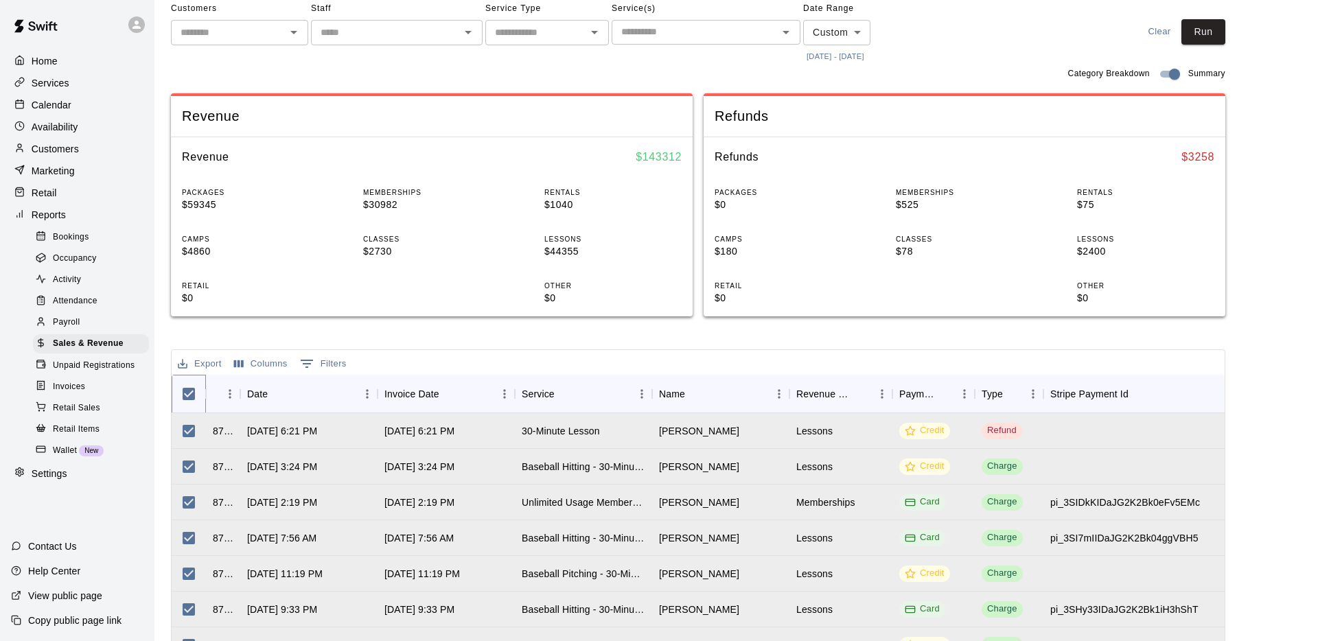
scroll to position [0, 0]
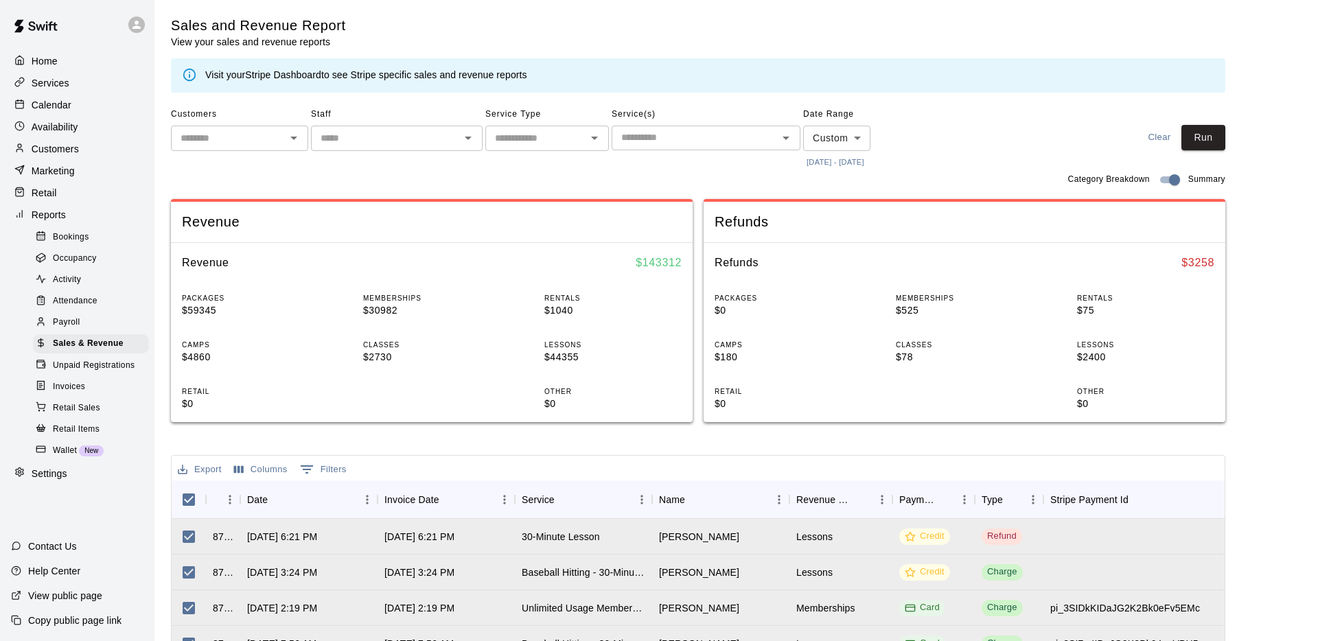
drag, startPoint x: 183, startPoint y: 465, endPoint x: 331, endPoint y: 472, distance: 147.8
click at [185, 465] on icon "Export" at bounding box center [182, 469] width 12 height 12
click at [242, 499] on li "Download as CSV" at bounding box center [227, 497] width 106 height 23
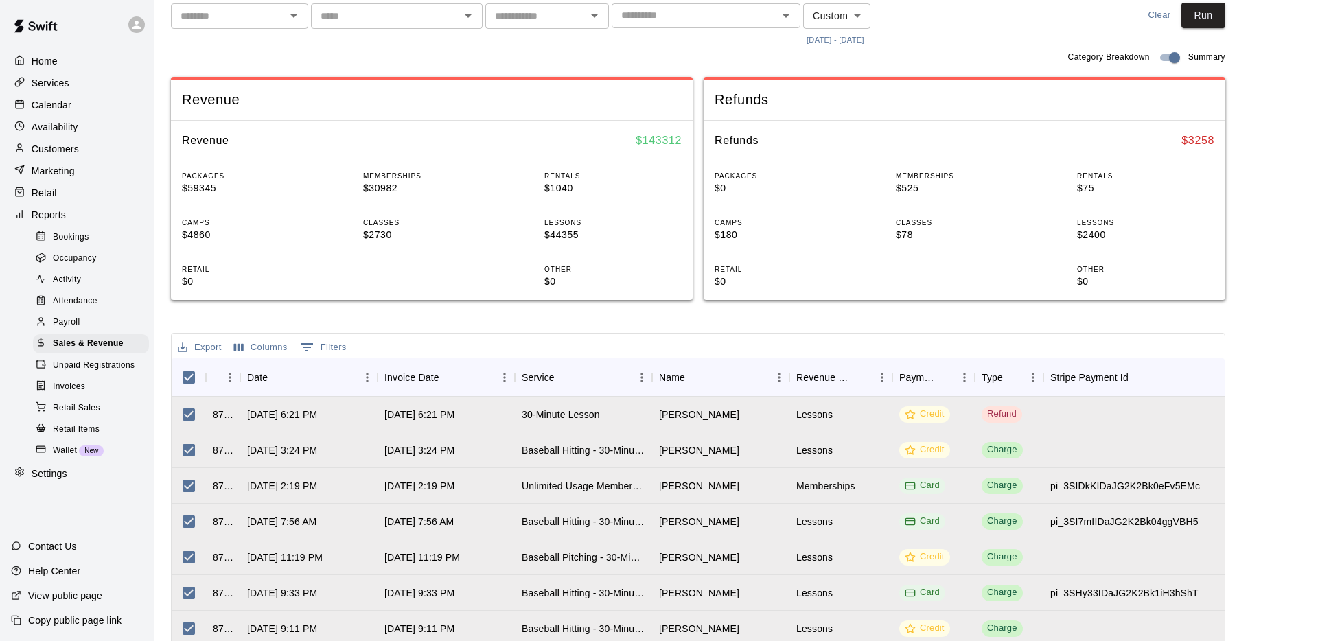
scroll to position [133, 0]
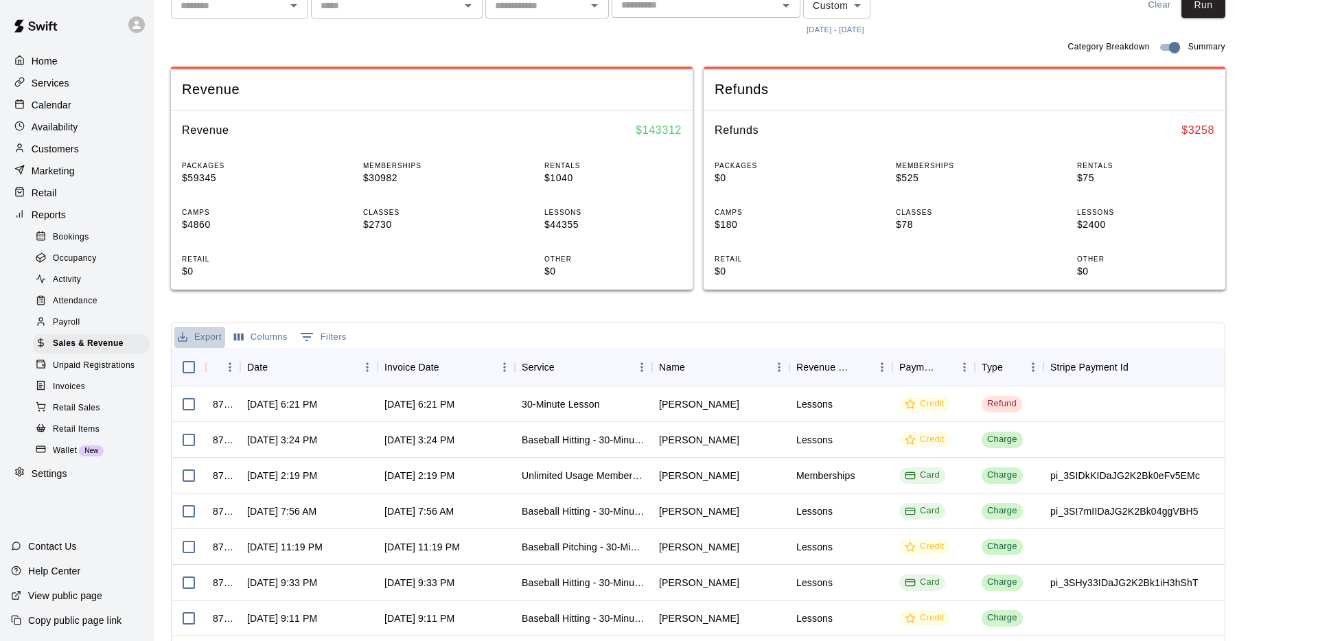
click at [196, 345] on button "Export" at bounding box center [199, 337] width 51 height 21
drag, startPoint x: 262, startPoint y: 361, endPoint x: 571, endPoint y: 353, distance: 308.4
click at [264, 361] on li "Download as CSV" at bounding box center [227, 365] width 106 height 23
